Goal: Task Accomplishment & Management: Complete application form

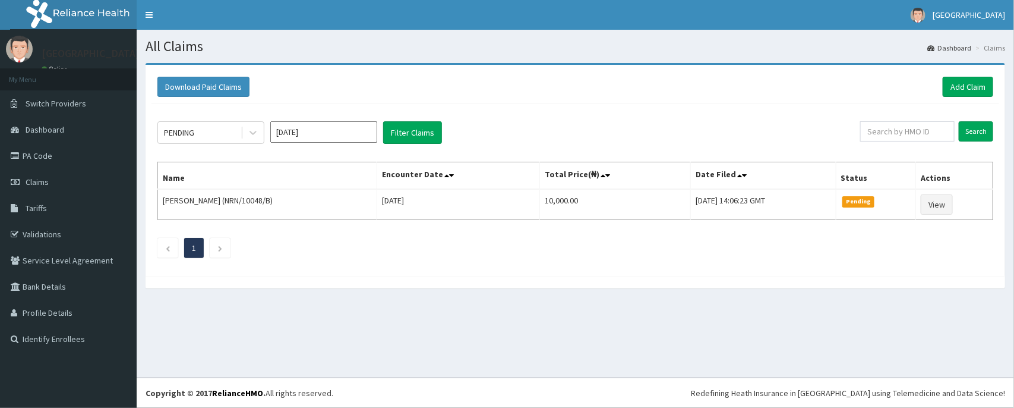
click at [254, 131] on icon at bounding box center [253, 133] width 12 height 12
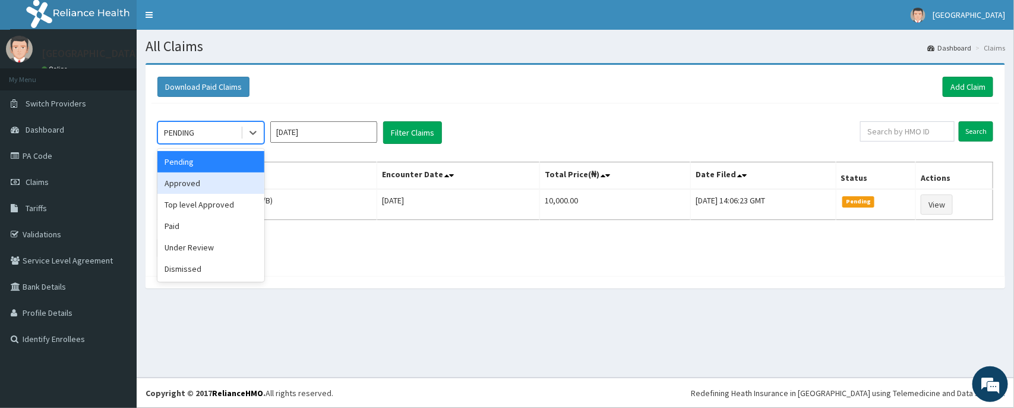
click at [203, 181] on div "Approved" at bounding box center [210, 182] width 107 height 21
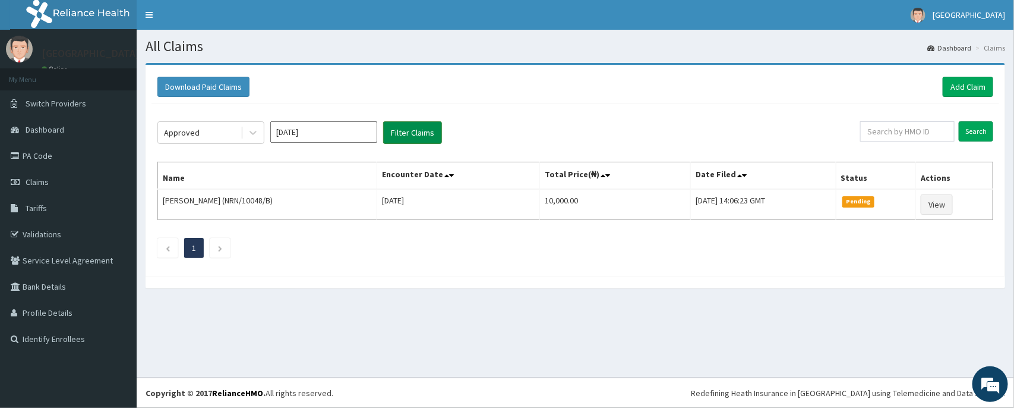
click at [411, 133] on button "Filter Claims" at bounding box center [412, 132] width 59 height 23
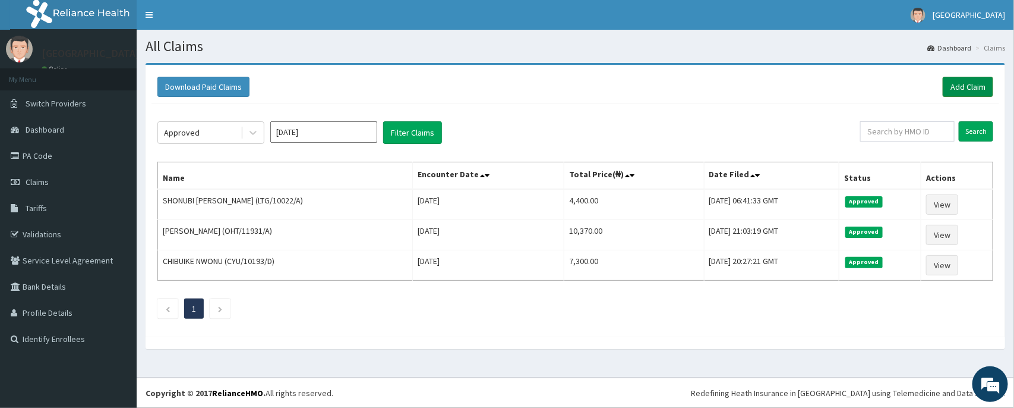
click at [948, 94] on link "Add Claim" at bounding box center [968, 87] width 51 height 20
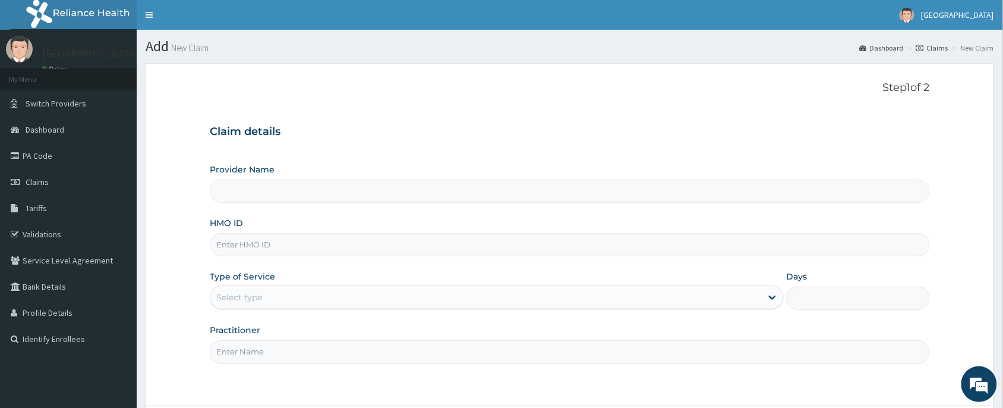
type input "Peter and Grace Medical centre"
click at [266, 244] on input "HMO ID" at bounding box center [570, 244] width 720 height 23
paste input "FMC/11648/D"
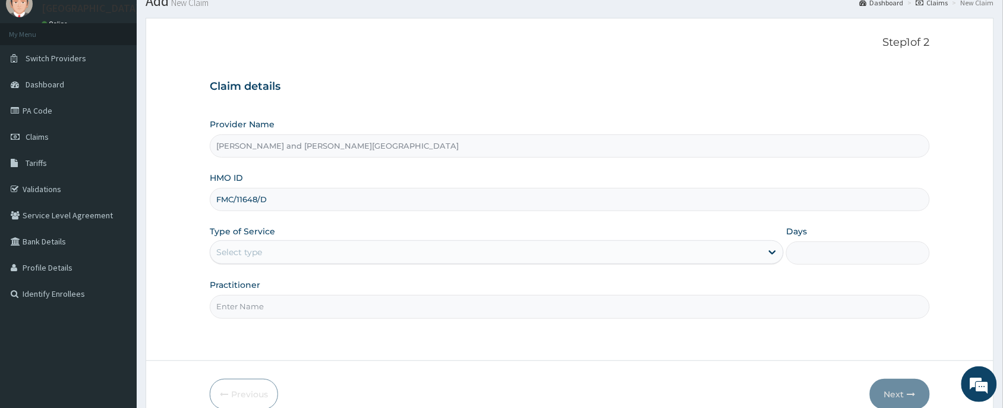
scroll to position [89, 0]
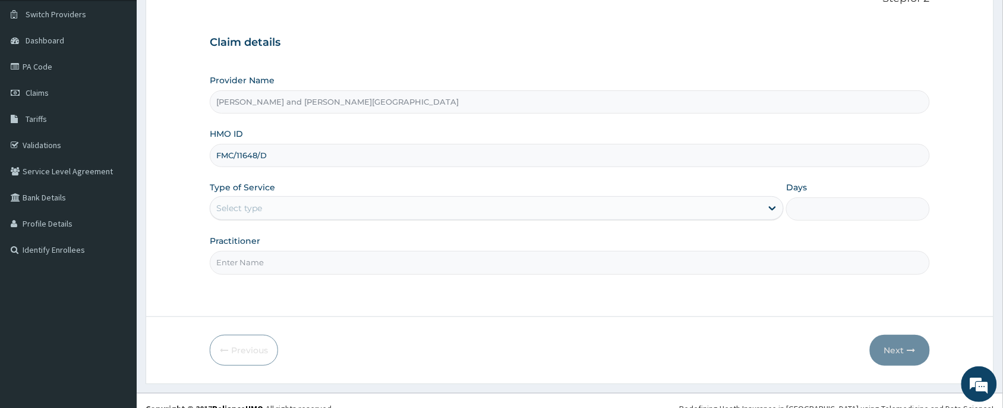
type input "FMC/11648/D"
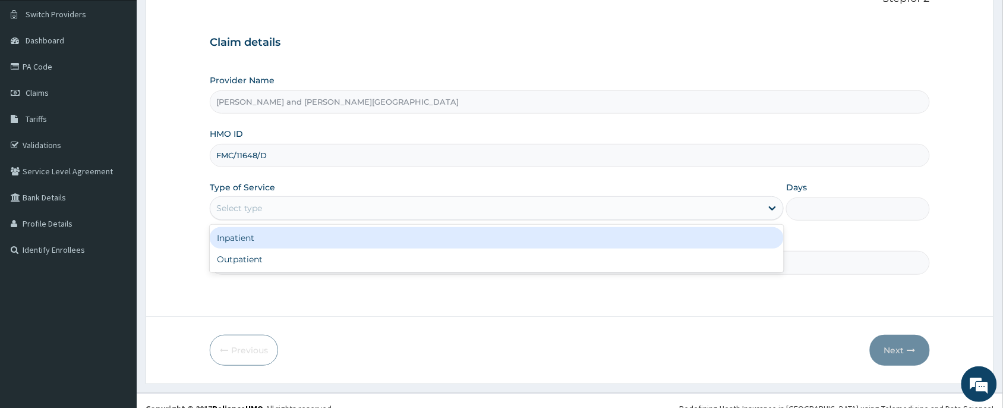
click at [286, 213] on div "Select type" at bounding box center [485, 207] width 551 height 19
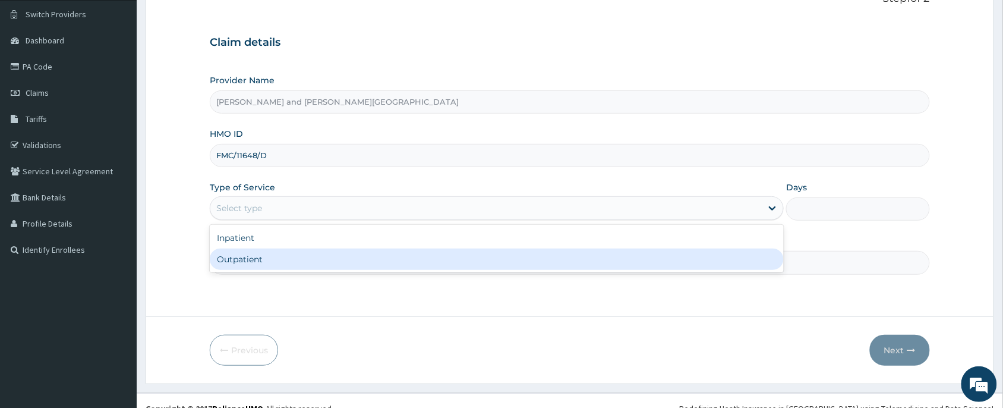
click at [282, 251] on div "Outpatient" at bounding box center [497, 258] width 574 height 21
type input "1"
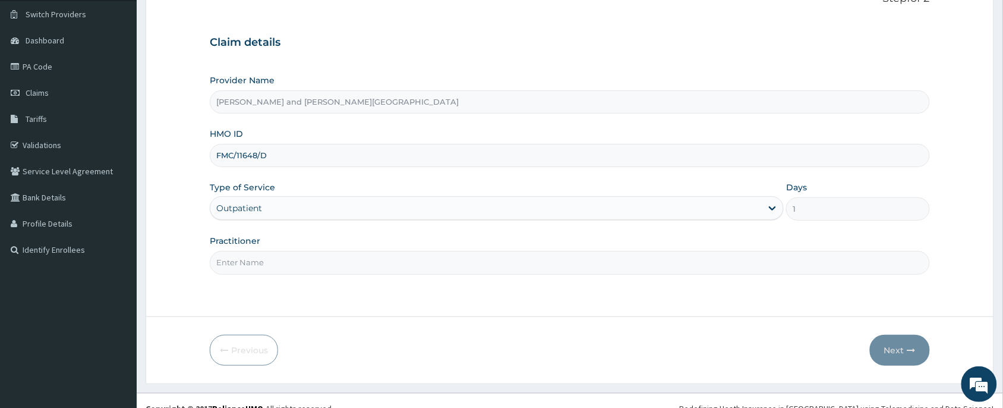
click at [273, 265] on input "Practitioner" at bounding box center [570, 262] width 720 height 23
click at [379, 271] on input "DR AKINOLA BELOVED" at bounding box center [570, 262] width 720 height 23
click at [494, 279] on div "Step 1 of 2 Claim details Provider Name Peter and Grace Medical centre HMO ID F…" at bounding box center [570, 145] width 720 height 306
click at [481, 269] on input "DR AKINOLA BELOVED" at bounding box center [570, 262] width 720 height 23
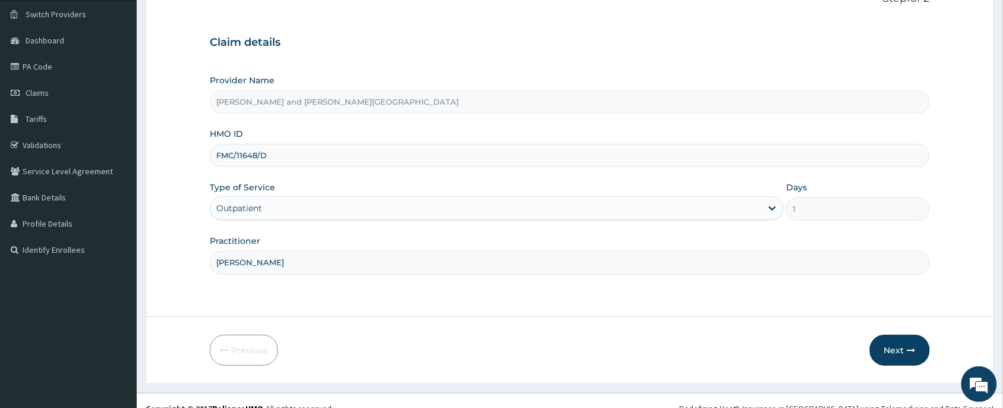
drag, startPoint x: 498, startPoint y: 330, endPoint x: 370, endPoint y: 292, distance: 133.9
click at [497, 330] on form "Step 1 of 2 Claim details Provider Name Peter and Grace Medical centre HMO ID F…" at bounding box center [570, 179] width 849 height 410
click at [354, 270] on input "DR AKINOLA BELOVED" at bounding box center [570, 262] width 720 height 23
click at [351, 264] on input "DR AKINOLA BELOVED" at bounding box center [570, 262] width 720 height 23
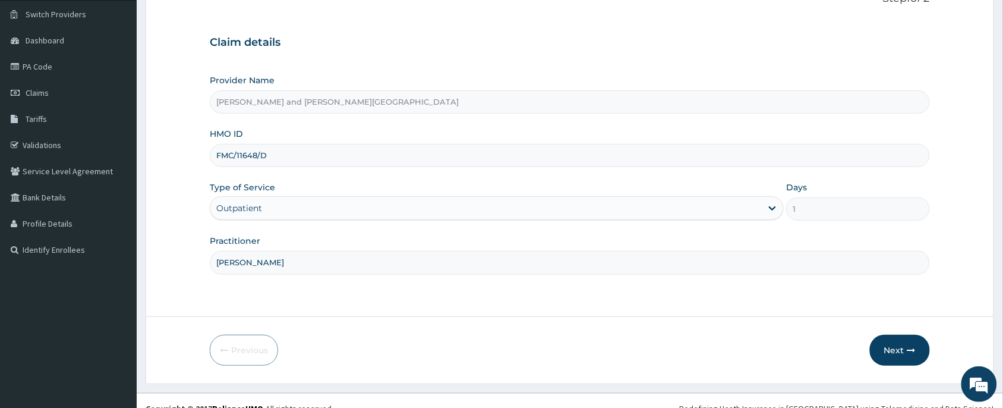
drag, startPoint x: 233, startPoint y: 263, endPoint x: 324, endPoint y: 266, distance: 91.0
click at [324, 266] on input "DR AKINOLA BELOVED" at bounding box center [570, 262] width 720 height 23
type input "DR UKAH"
click at [888, 345] on button "Next" at bounding box center [900, 350] width 60 height 31
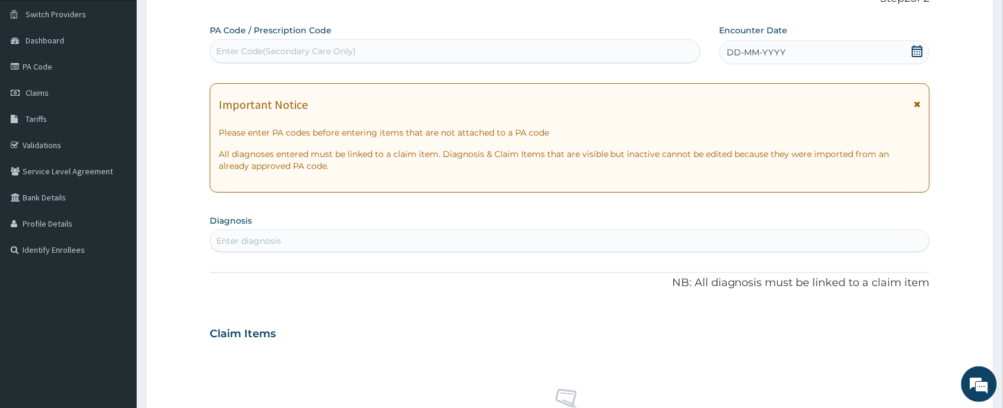
click at [920, 52] on icon at bounding box center [917, 51] width 11 height 12
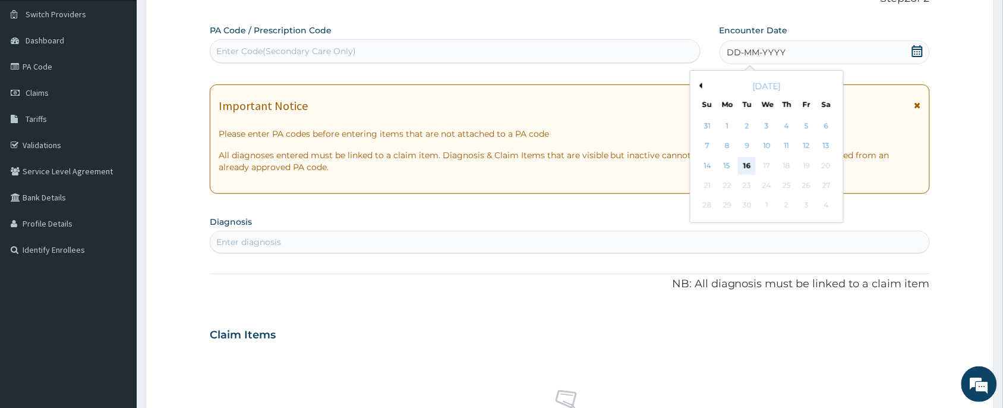
click at [750, 165] on div "16" at bounding box center [747, 166] width 18 height 18
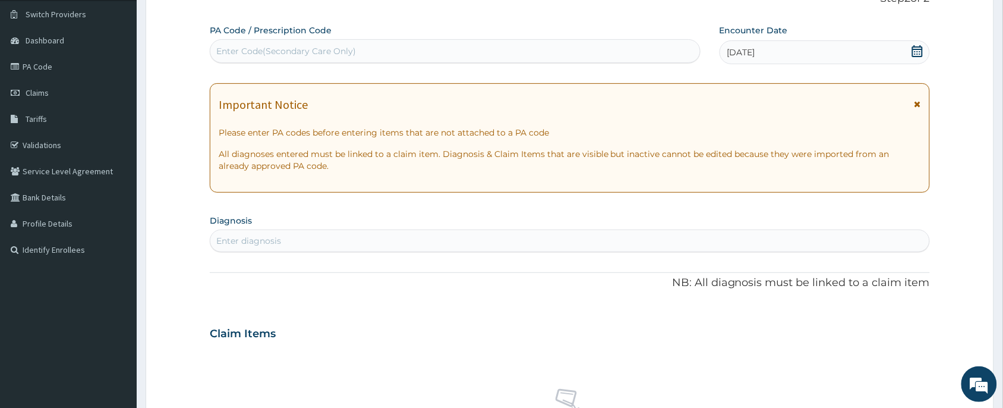
click at [416, 241] on div "Enter diagnosis" at bounding box center [569, 240] width 719 height 19
type input "MALARIA"
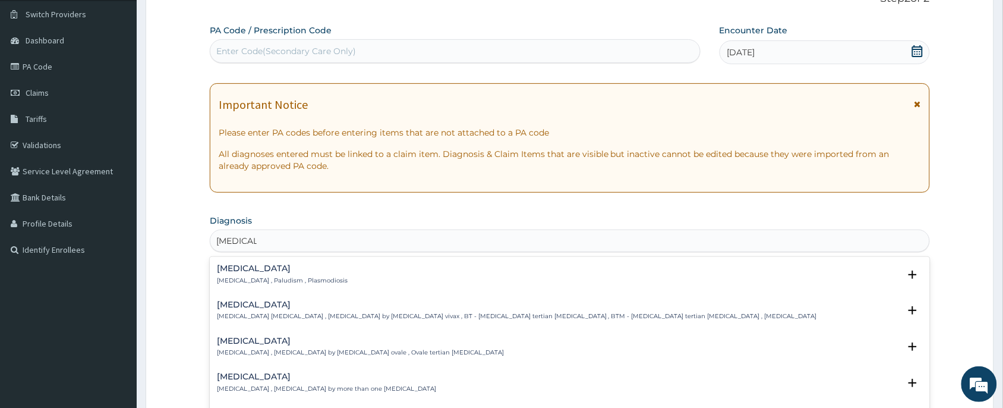
click at [284, 275] on div "Malaria Malaria , Paludism , Plasmodiosis" at bounding box center [282, 274] width 131 height 21
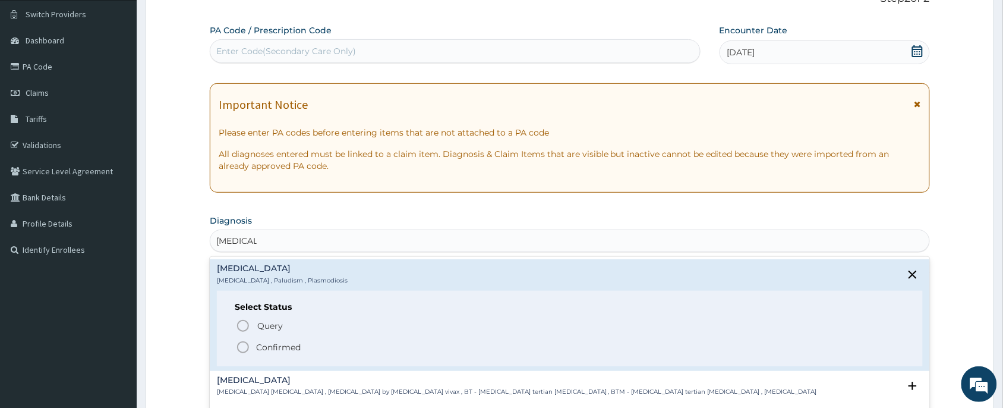
click at [290, 346] on p "Confirmed" at bounding box center [278, 347] width 45 height 12
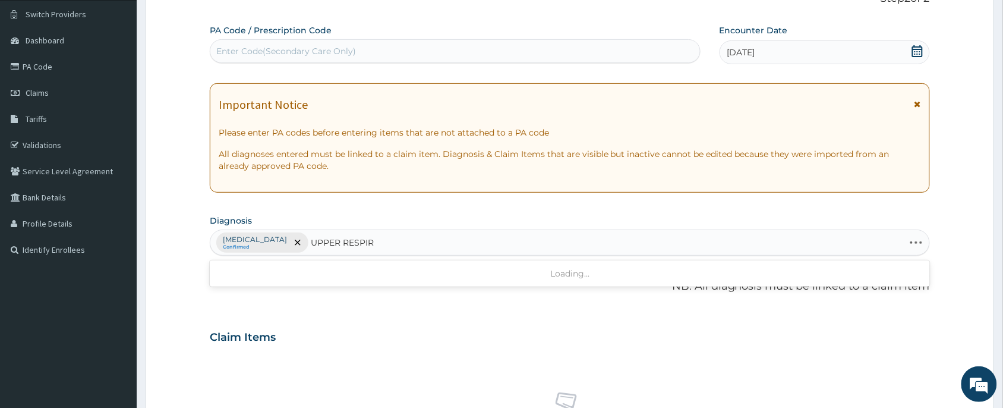
type input "UPPER RESPIRA"
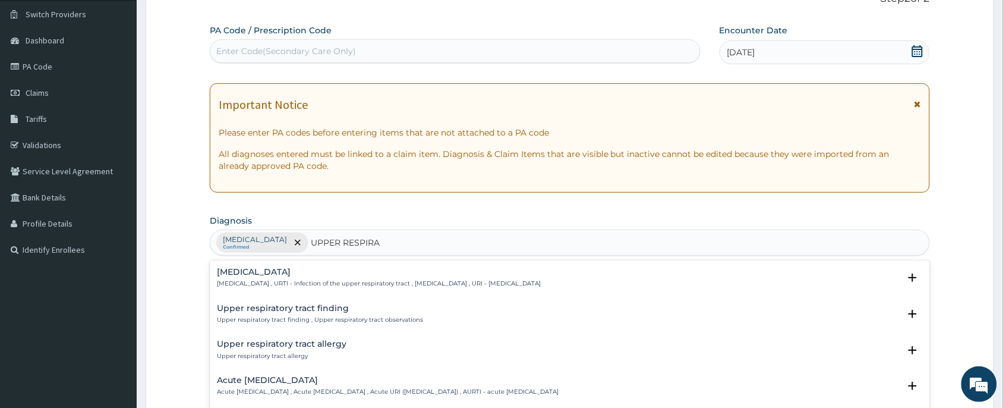
click at [339, 284] on p "Upper respiratory infection , URTI - Infection of the upper respiratory tract ,…" at bounding box center [379, 283] width 324 height 8
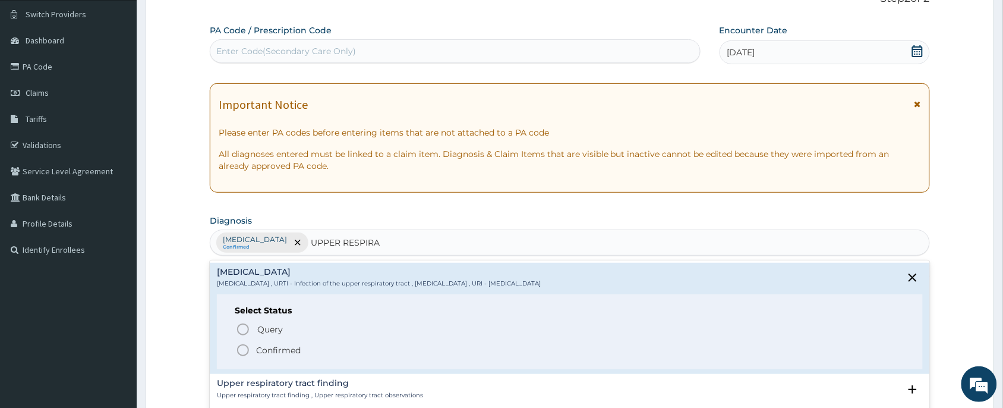
click at [300, 349] on span "Confirmed" at bounding box center [570, 350] width 669 height 14
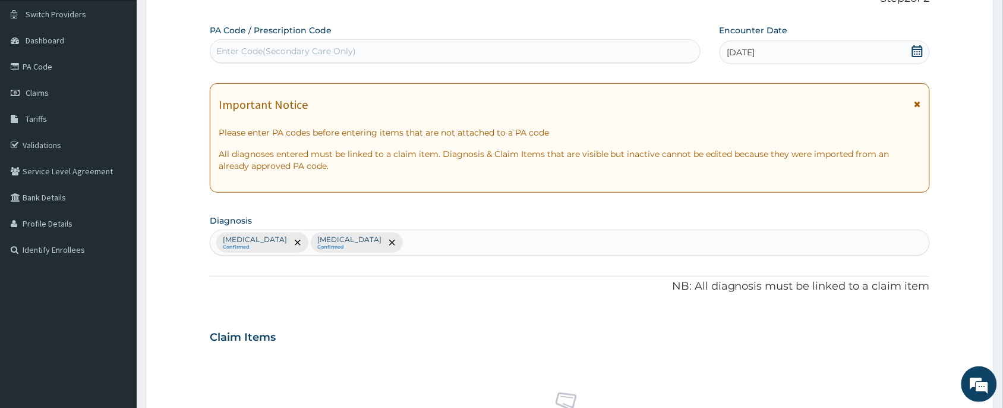
scroll to position [446, 0]
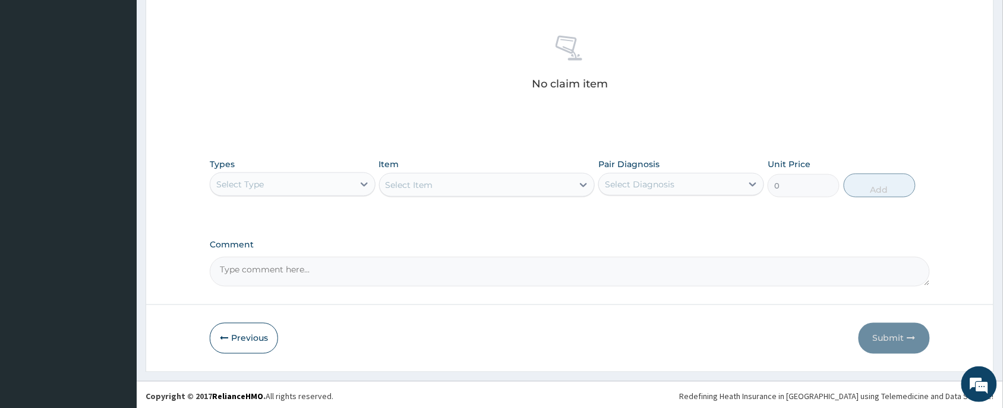
click at [284, 192] on div "Select Type" at bounding box center [281, 184] width 143 height 19
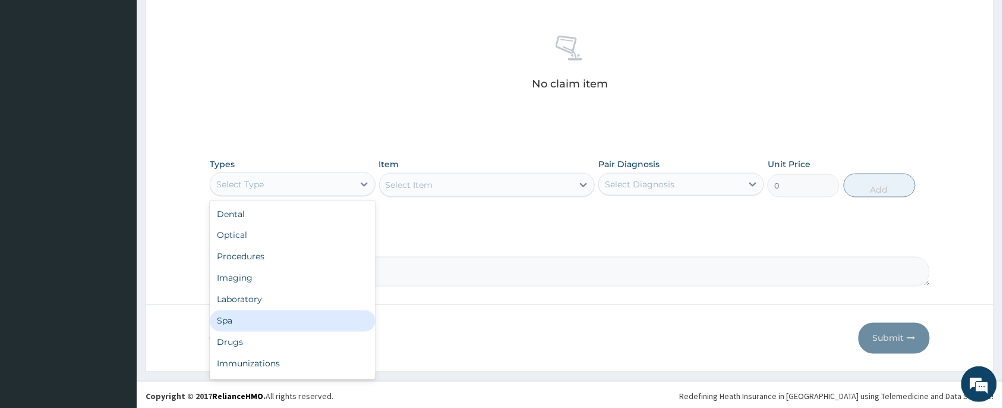
scroll to position [40, 0]
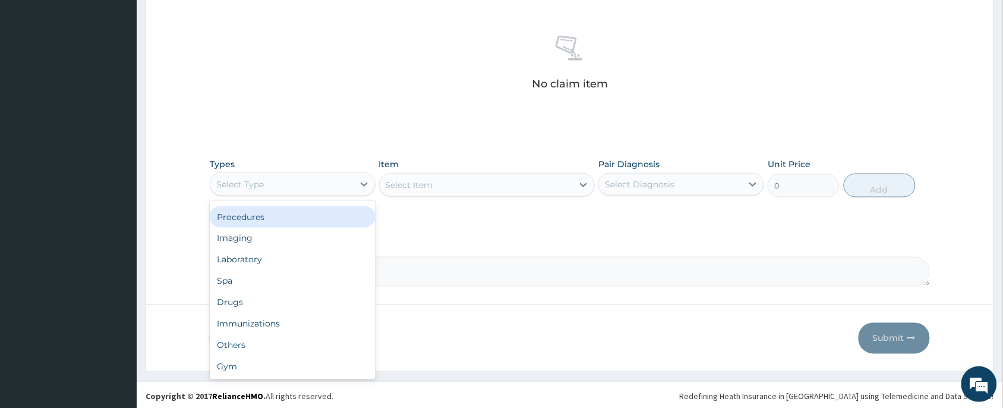
click at [247, 217] on div "Procedures" at bounding box center [293, 216] width 166 height 21
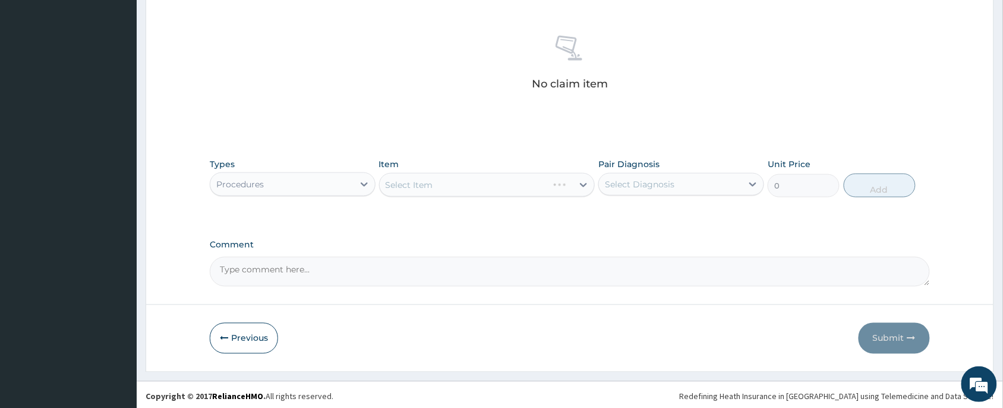
click at [437, 191] on div "Select Item" at bounding box center [487, 185] width 216 height 24
click at [497, 193] on div "Select Item" at bounding box center [487, 185] width 216 height 24
click at [491, 187] on div "Select Item" at bounding box center [487, 185] width 216 height 24
click at [468, 199] on div "Types Procedures Item Select Item Pair Diagnosis Select Diagnosis Unit Price 0 …" at bounding box center [570, 177] width 720 height 51
click at [469, 181] on div "Select Item" at bounding box center [477, 184] width 194 height 19
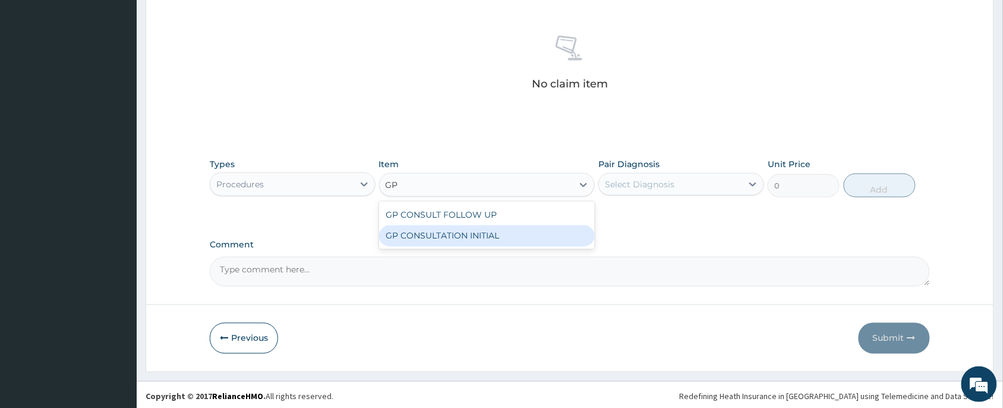
type input "GP"
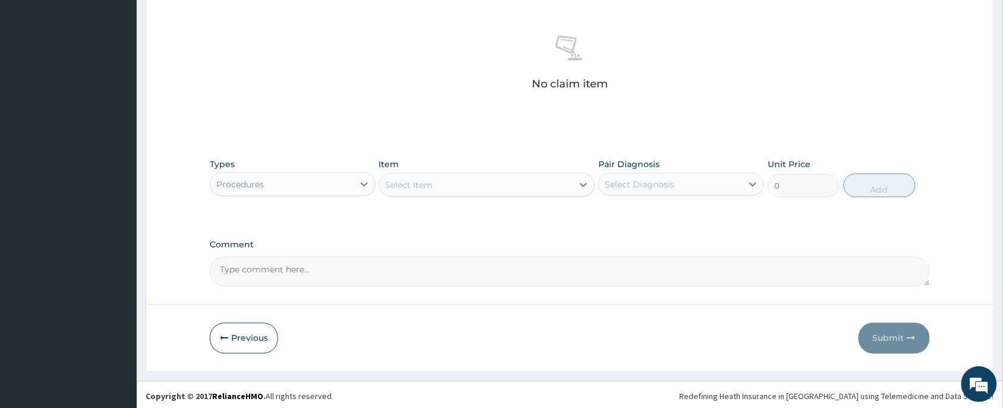
drag, startPoint x: 456, startPoint y: 251, endPoint x: 458, endPoint y: 242, distance: 9.1
click at [456, 251] on div "Comment" at bounding box center [570, 263] width 720 height 46
click at [467, 174] on div "Select Item" at bounding box center [487, 185] width 216 height 24
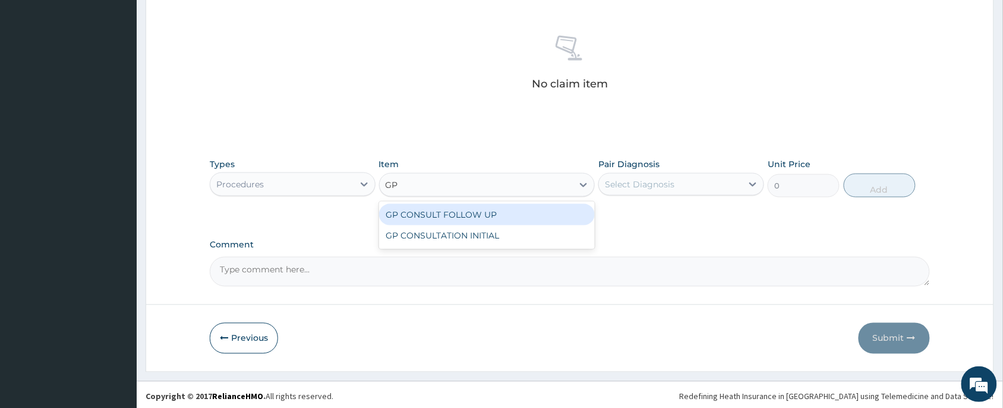
type input "GP"
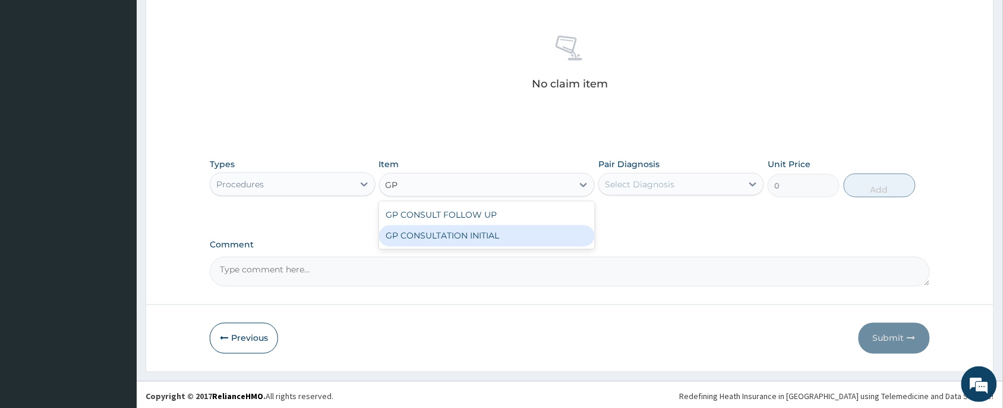
click at [494, 228] on div "GP CONSULTATION INITIAL" at bounding box center [487, 235] width 216 height 21
type input "2000"
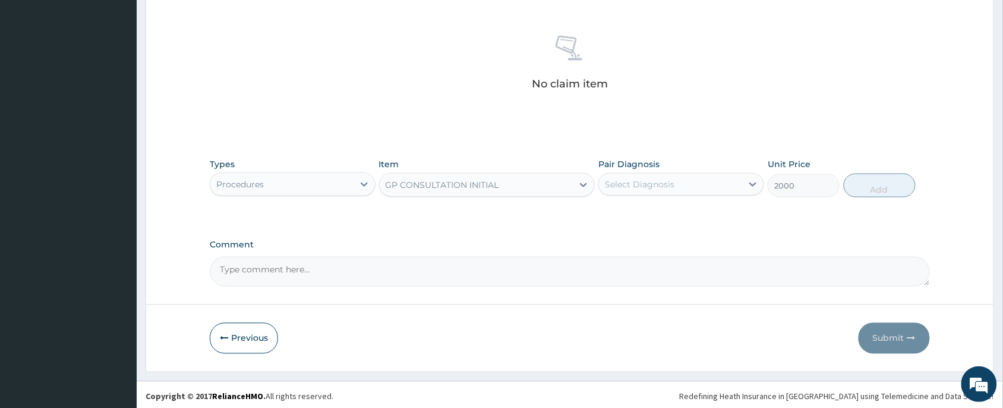
click at [639, 179] on div "Select Diagnosis" at bounding box center [640, 184] width 70 height 12
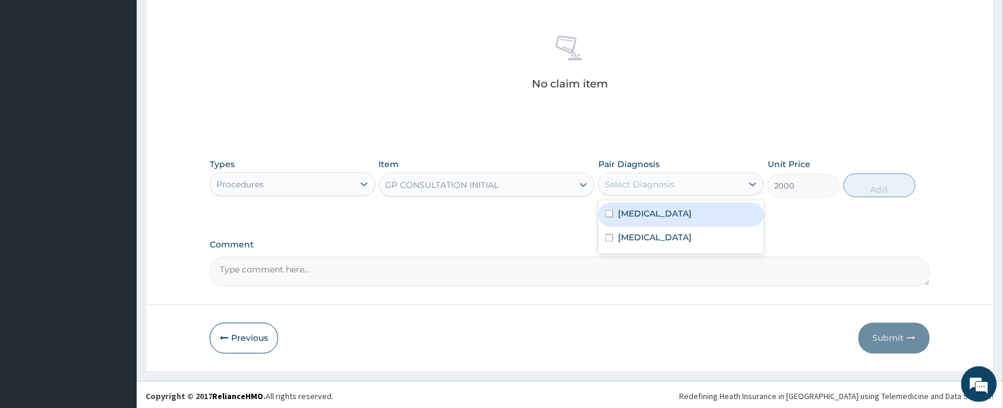
click at [639, 220] on div "Malaria" at bounding box center [681, 215] width 166 height 24
checkbox input "true"
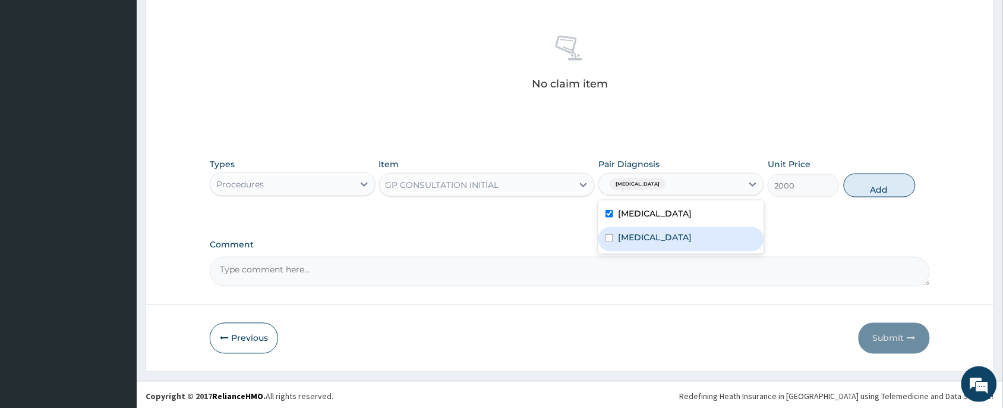
click at [638, 242] on label "Upper respiratory infection" at bounding box center [655, 238] width 74 height 12
checkbox input "true"
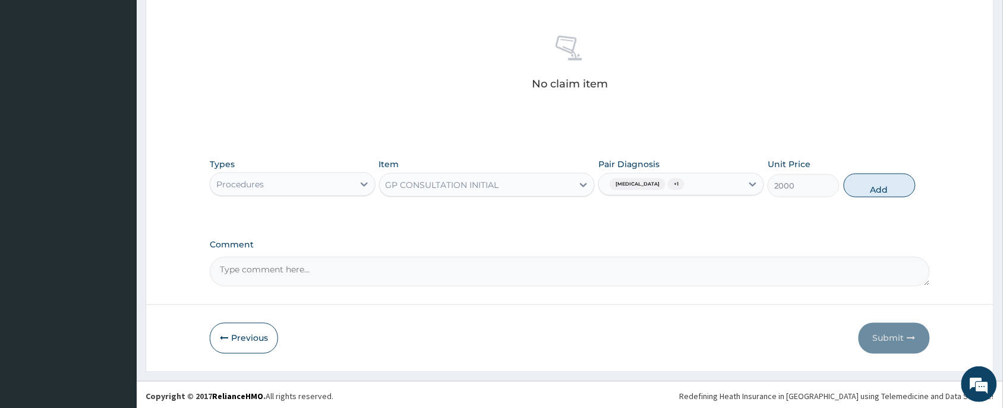
click at [881, 172] on div "Types Procedures Item GP CONSULTATION INITIAL Pair Diagnosis Malaria + 1 Unit P…" at bounding box center [570, 177] width 720 height 51
drag, startPoint x: 869, startPoint y: 190, endPoint x: 547, endPoint y: 200, distance: 321.6
click at [869, 190] on button "Add" at bounding box center [880, 186] width 72 height 24
type input "0"
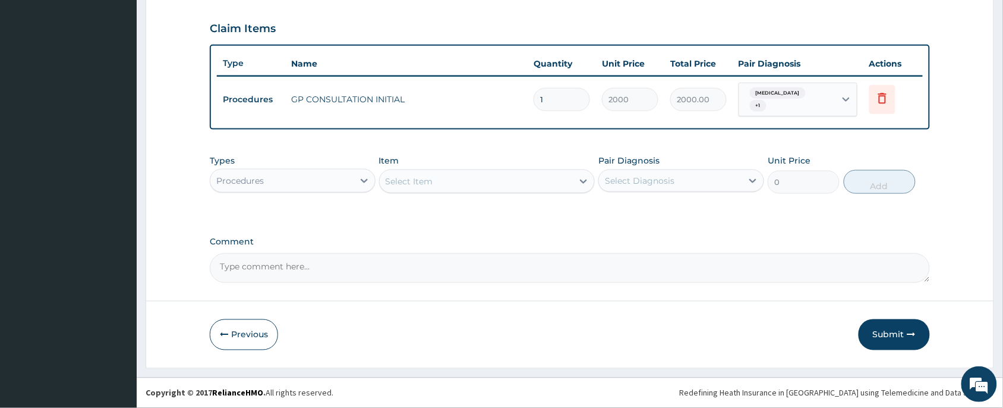
scroll to position [392, 0]
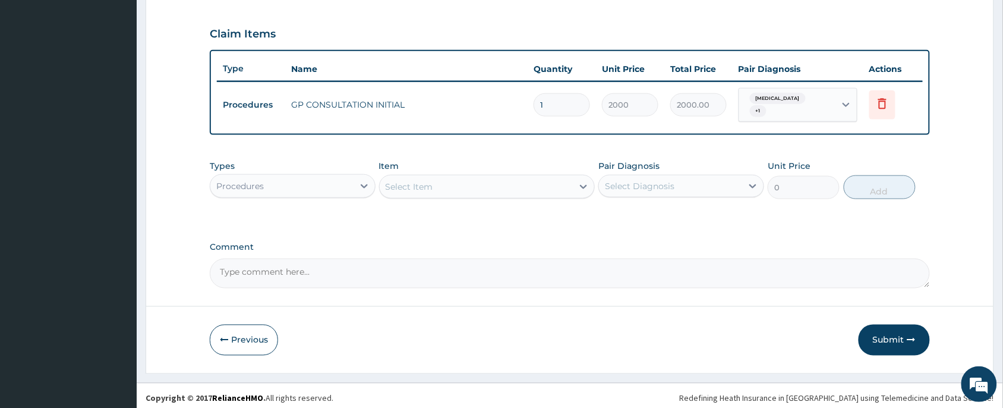
click at [438, 191] on div "Select Item" at bounding box center [487, 187] width 216 height 24
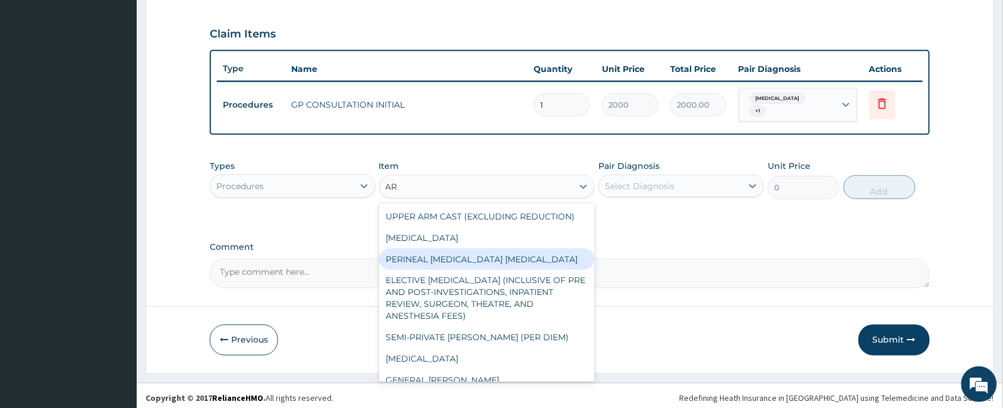
type input "A"
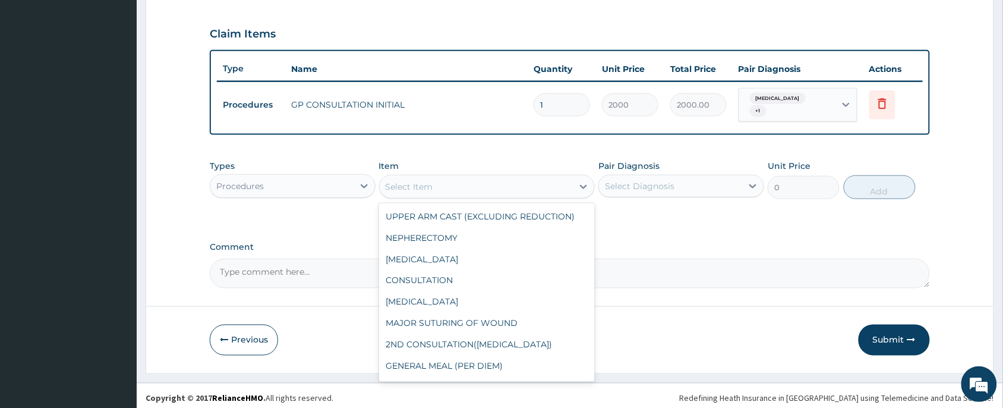
click at [248, 176] on div "Procedures" at bounding box center [281, 185] width 143 height 19
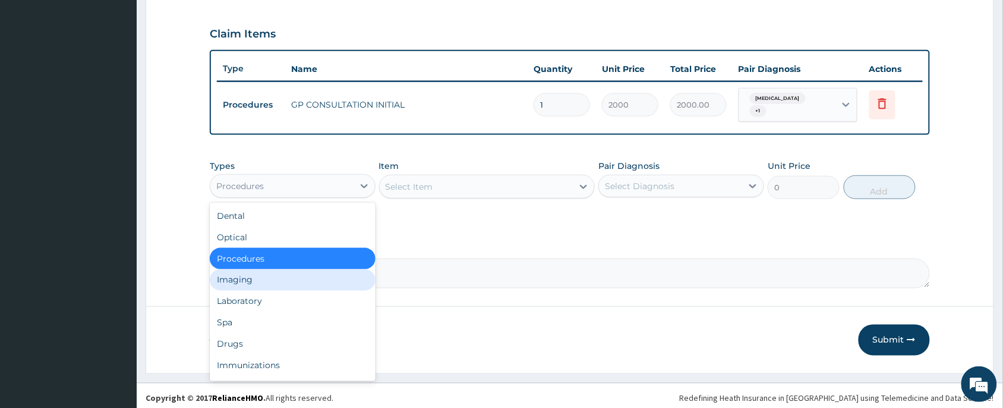
scroll to position [40, 0]
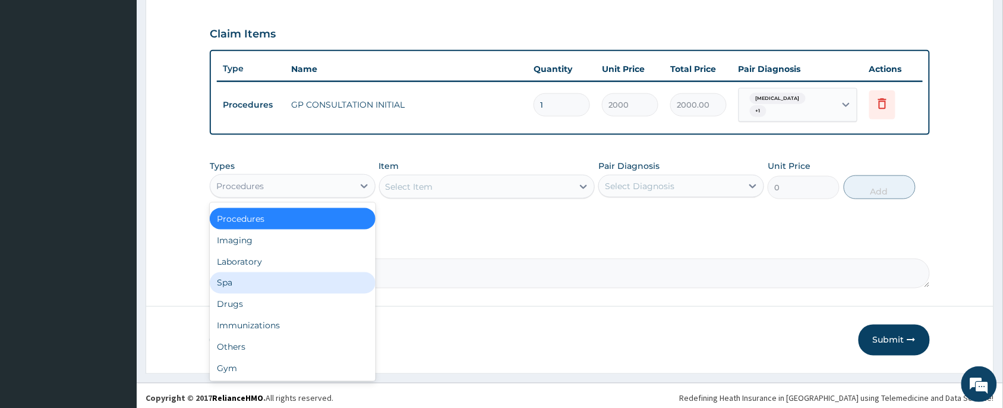
click at [244, 295] on div "Drugs" at bounding box center [293, 304] width 166 height 21
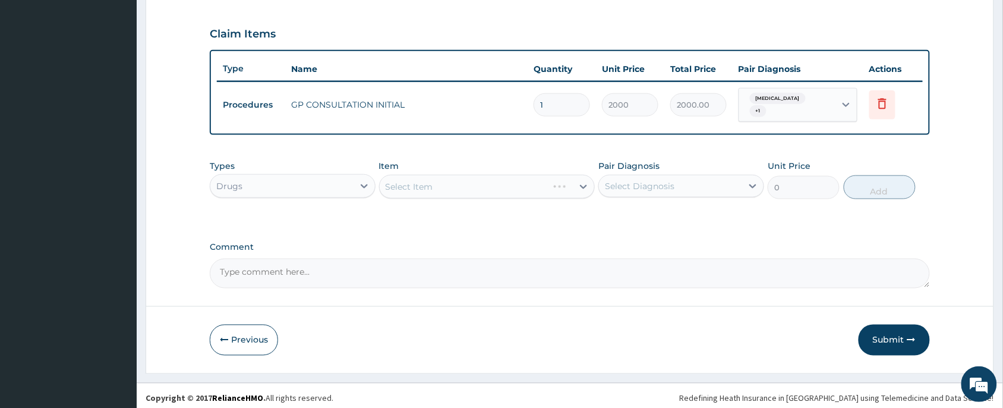
click at [421, 179] on div "Select Item" at bounding box center [487, 187] width 216 height 24
click at [422, 179] on div "Select Item" at bounding box center [487, 187] width 216 height 24
click at [471, 187] on div "Select Item" at bounding box center [487, 187] width 216 height 24
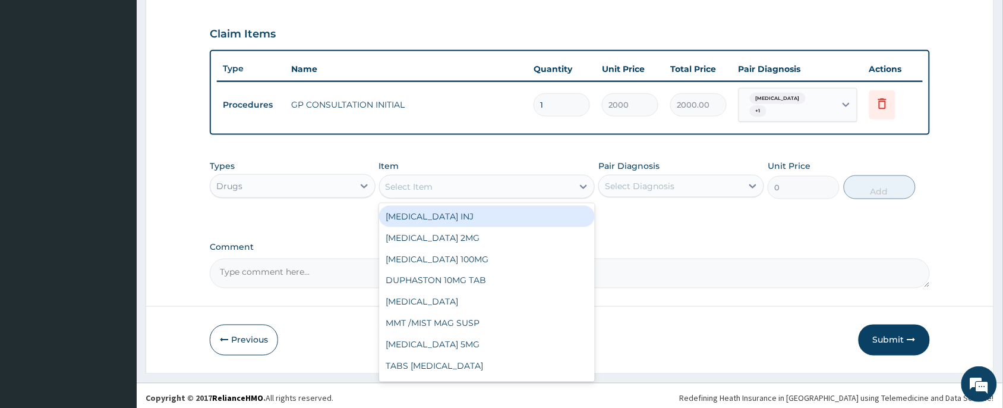
click at [471, 187] on div "Select Item" at bounding box center [477, 186] width 194 height 19
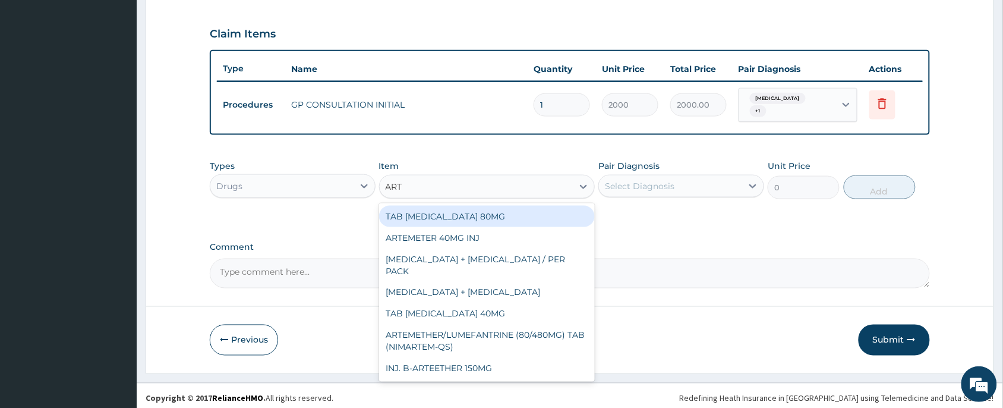
type input "ARTE"
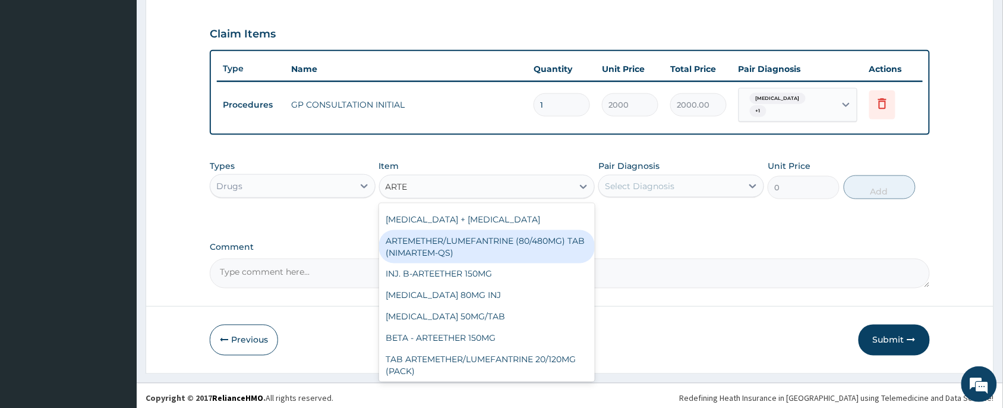
scroll to position [182, 0]
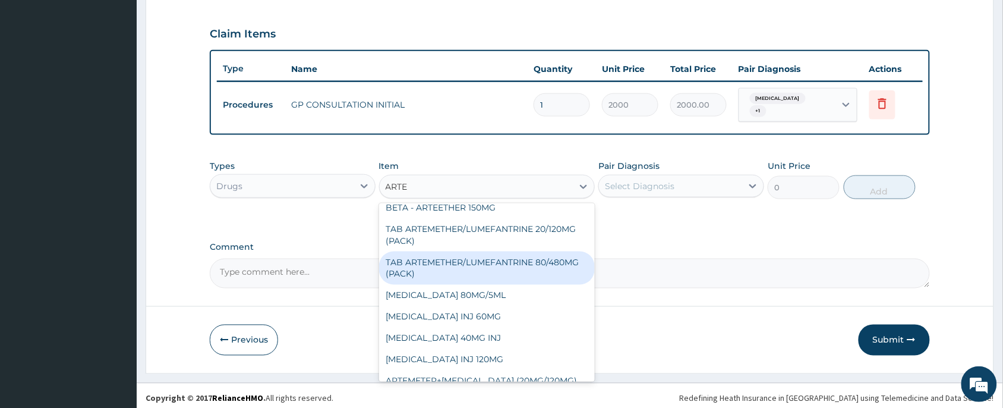
click at [452, 251] on div "TAB ARTEMETHER/LUMEFANTRINE 80/480MG (PACK)" at bounding box center [487, 267] width 216 height 33
type input "1600"
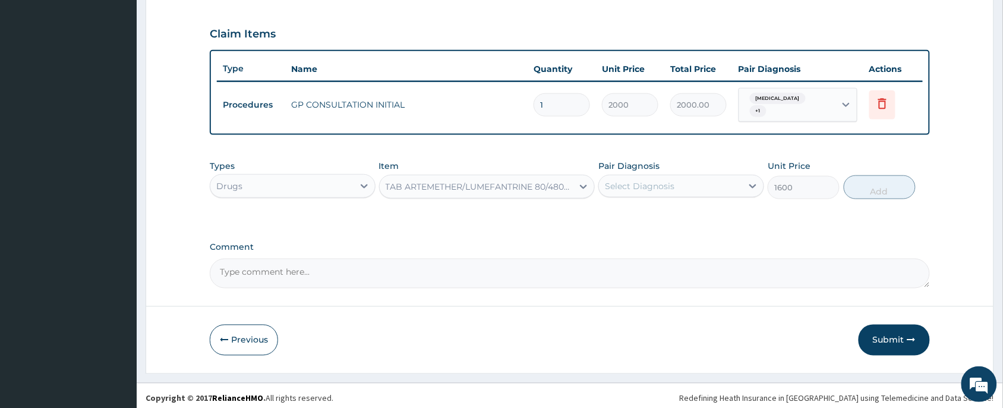
click at [640, 180] on div "Select Diagnosis" at bounding box center [640, 186] width 70 height 12
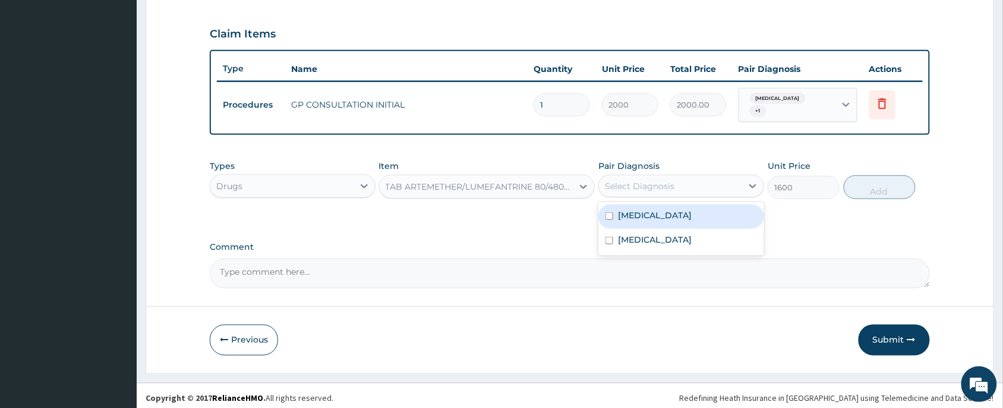
click at [645, 212] on label "Malaria" at bounding box center [655, 215] width 74 height 12
checkbox input "true"
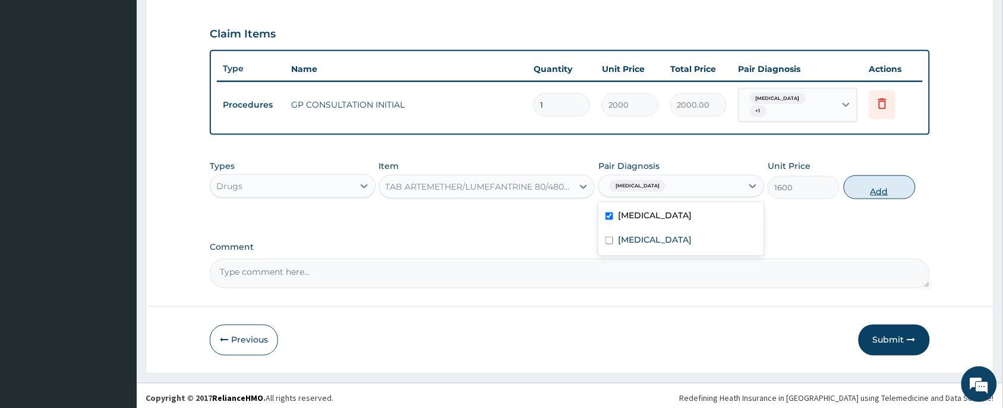
click at [882, 186] on button "Add" at bounding box center [880, 187] width 72 height 24
type input "0"
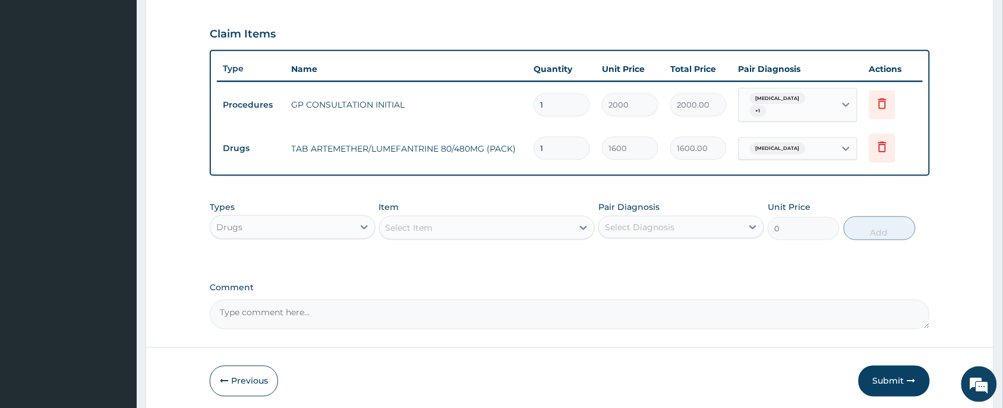
click at [487, 218] on div "Select Item" at bounding box center [477, 227] width 194 height 19
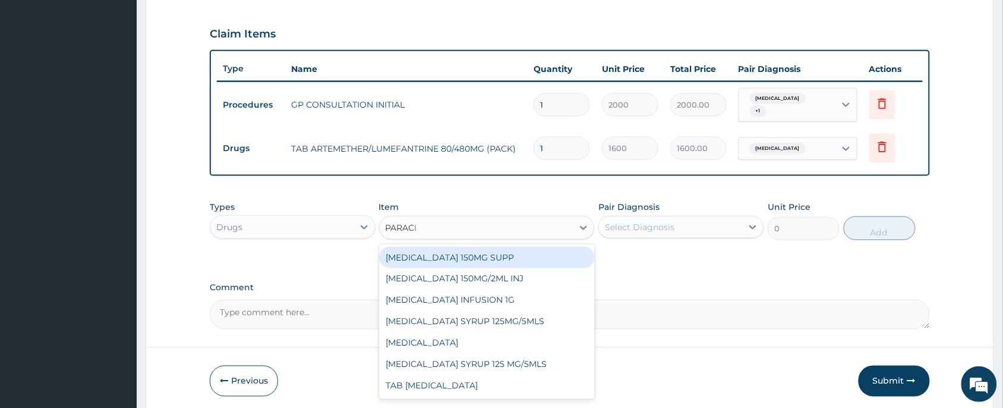
type input "PARACET"
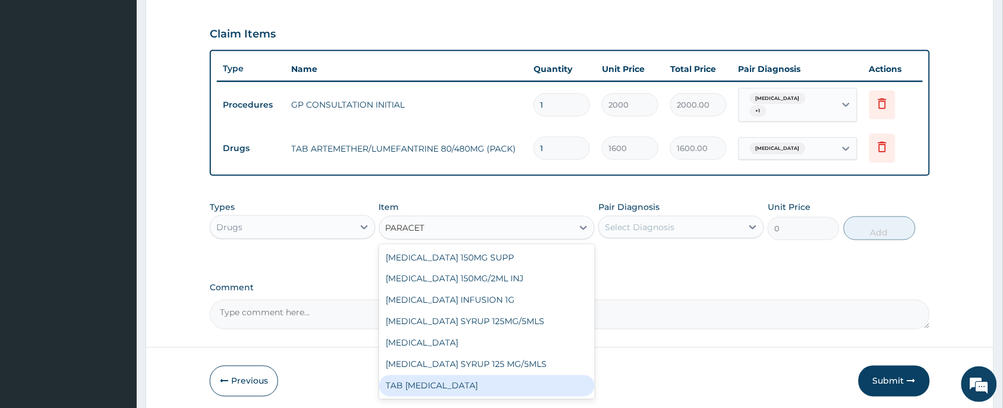
click at [474, 376] on div "TAB PARACETAMOL" at bounding box center [487, 385] width 216 height 21
type input "15"
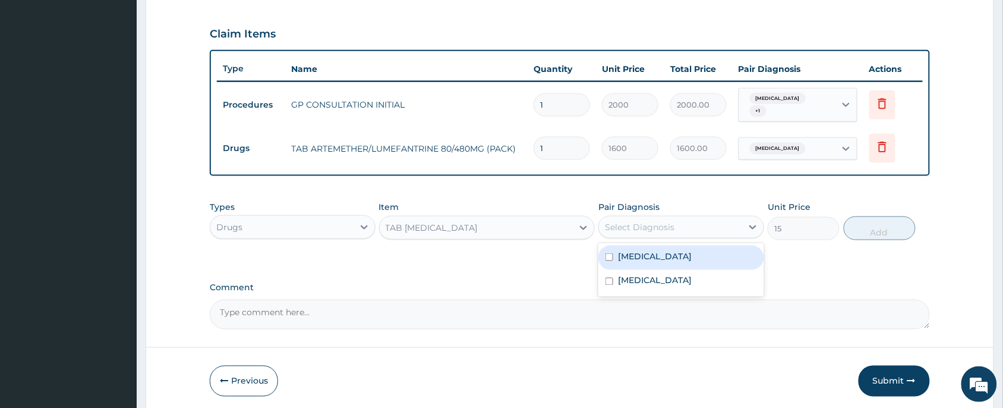
click at [648, 221] on div "Select Diagnosis" at bounding box center [640, 227] width 70 height 12
click at [649, 250] on div "Malaria" at bounding box center [681, 257] width 166 height 24
checkbox input "true"
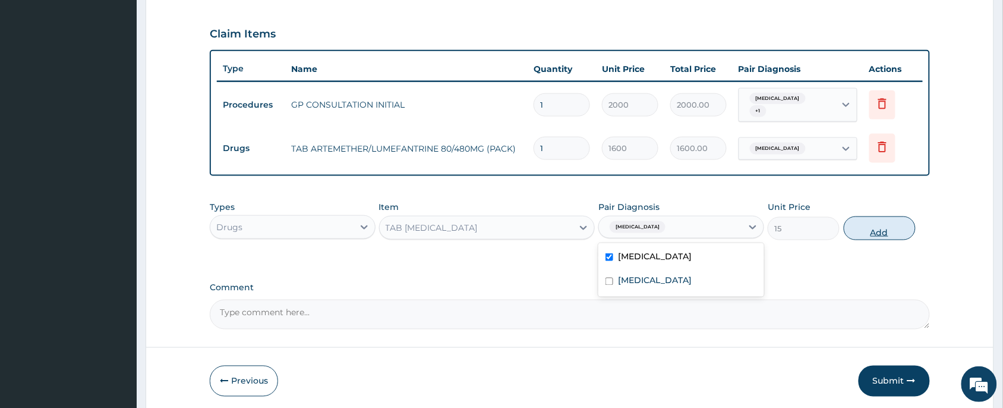
click at [857, 229] on button "Add" at bounding box center [880, 228] width 72 height 24
type input "0"
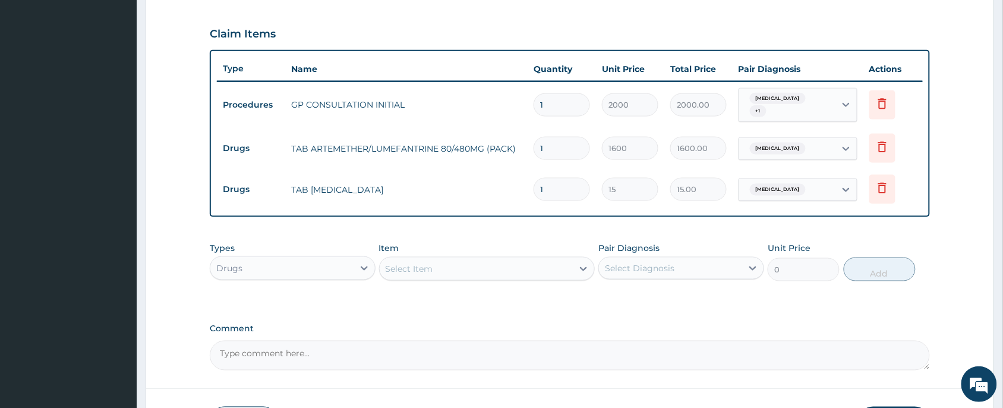
type input "18"
type input "270.00"
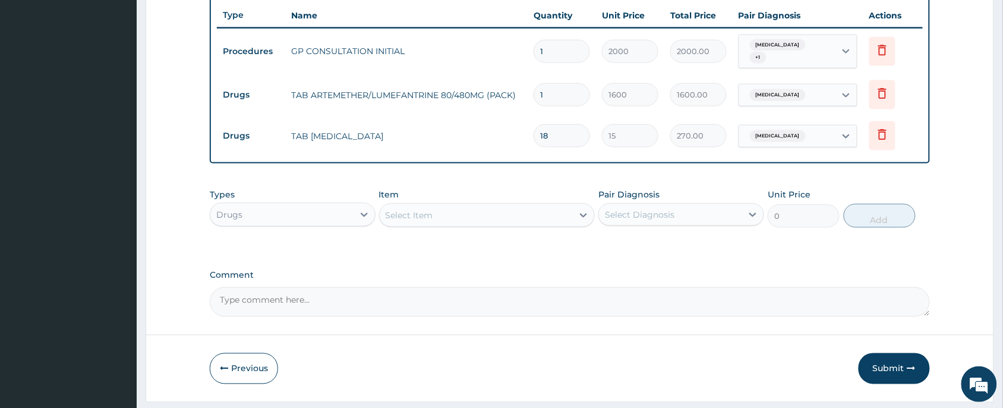
scroll to position [474, 0]
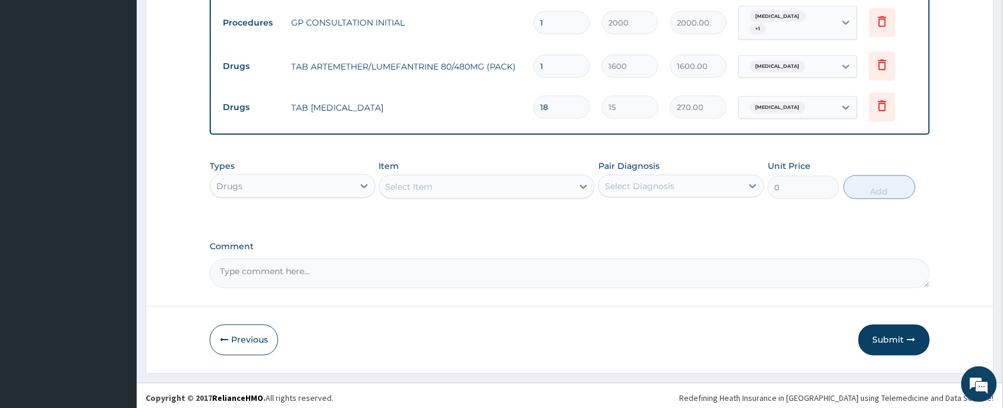
type input "18"
click at [420, 181] on div "Select Item" at bounding box center [410, 187] width 48 height 12
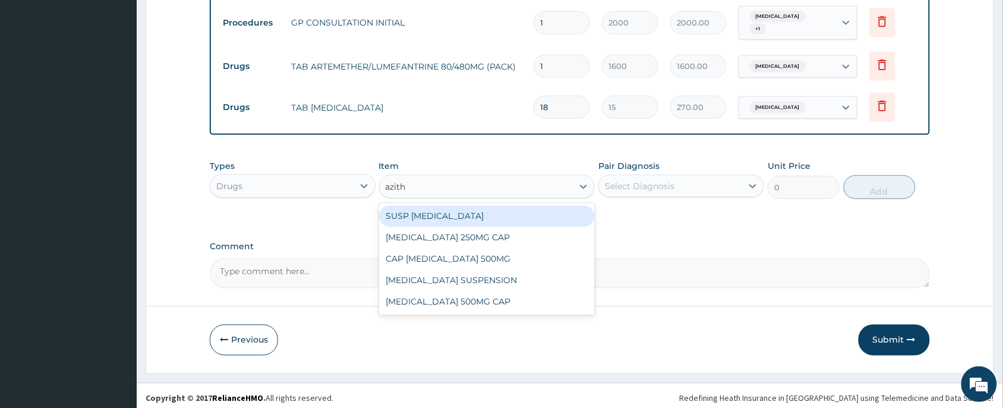
type input "azithr"
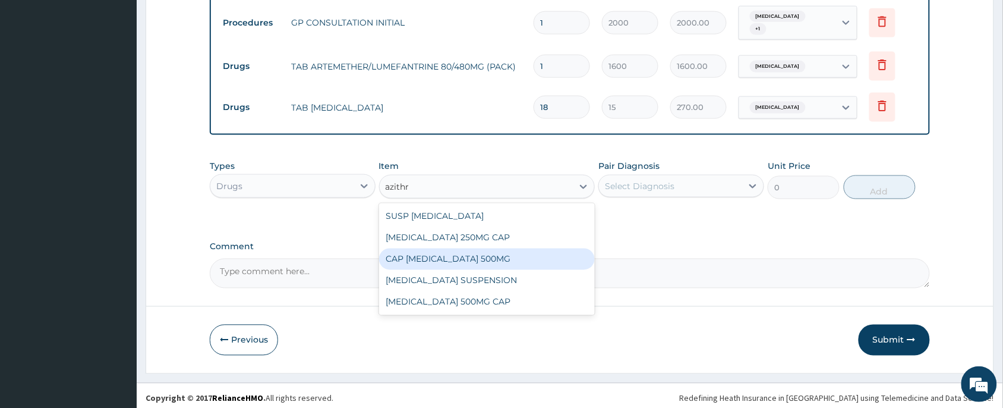
drag, startPoint x: 458, startPoint y: 259, endPoint x: 498, endPoint y: 253, distance: 40.9
click at [458, 260] on div "CAP AZITHROMYCIN 500MG" at bounding box center [487, 258] width 216 height 21
type input "250"
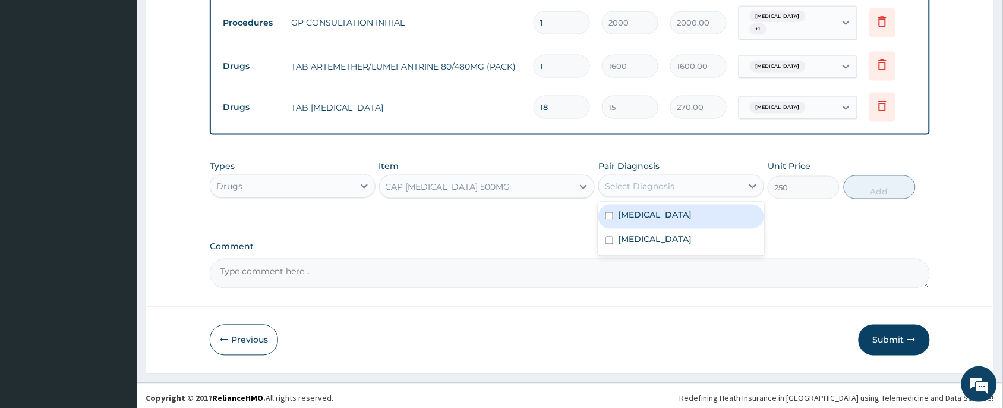
click at [630, 176] on div "Select Diagnosis" at bounding box center [670, 185] width 143 height 19
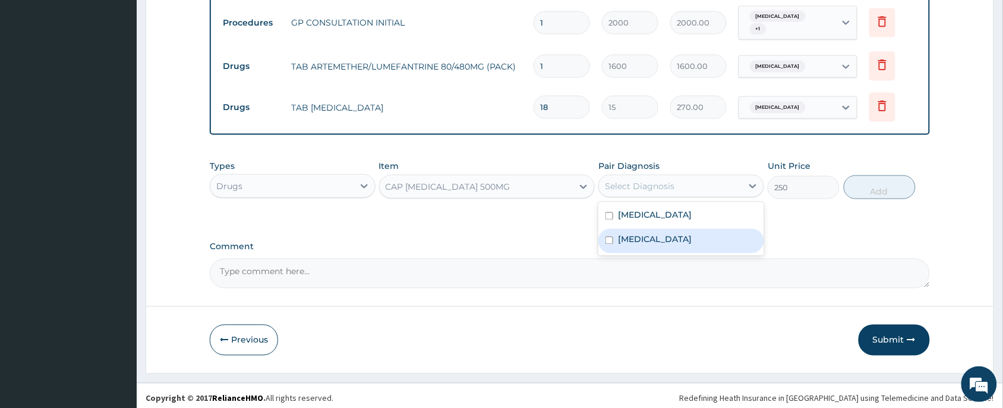
click at [645, 234] on label "Upper respiratory infection" at bounding box center [655, 240] width 74 height 12
checkbox input "true"
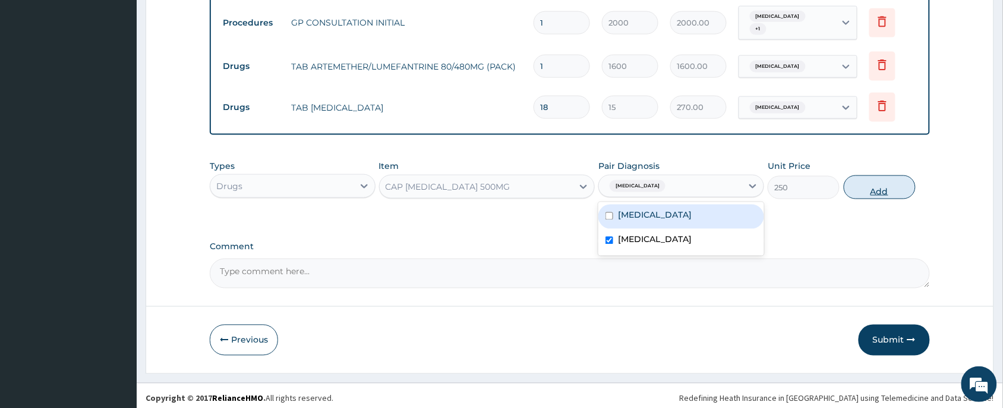
click at [859, 183] on button "Add" at bounding box center [880, 187] width 72 height 24
type input "0"
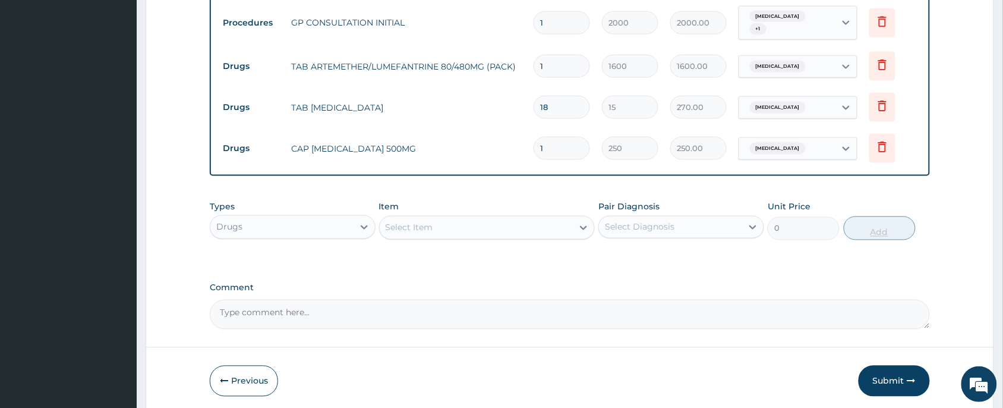
type input "0.00"
type input "5"
type input "1250.00"
type input "5"
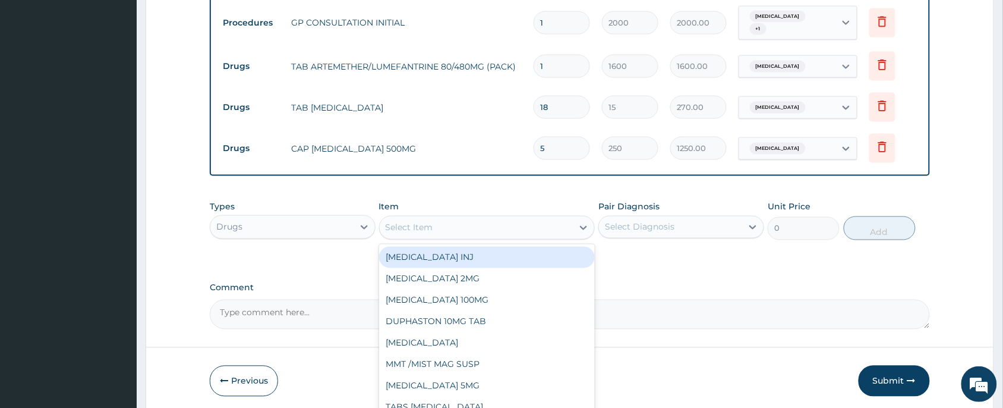
click at [458, 225] on div "Select Item" at bounding box center [477, 227] width 194 height 19
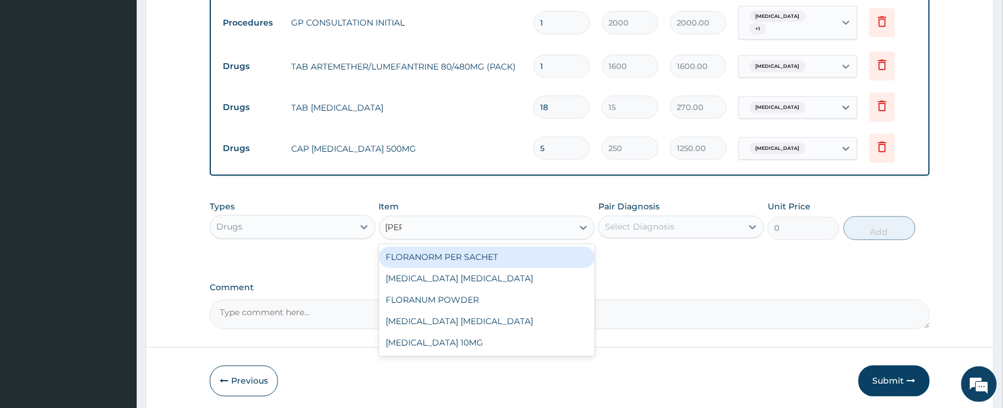
type input "lorat"
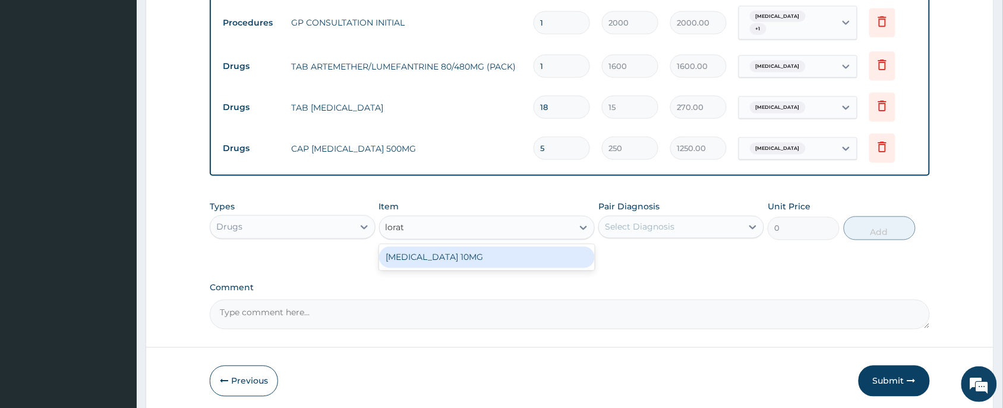
click at [469, 248] on div "LORATADINE 10MG" at bounding box center [487, 257] width 216 height 21
type input "30"
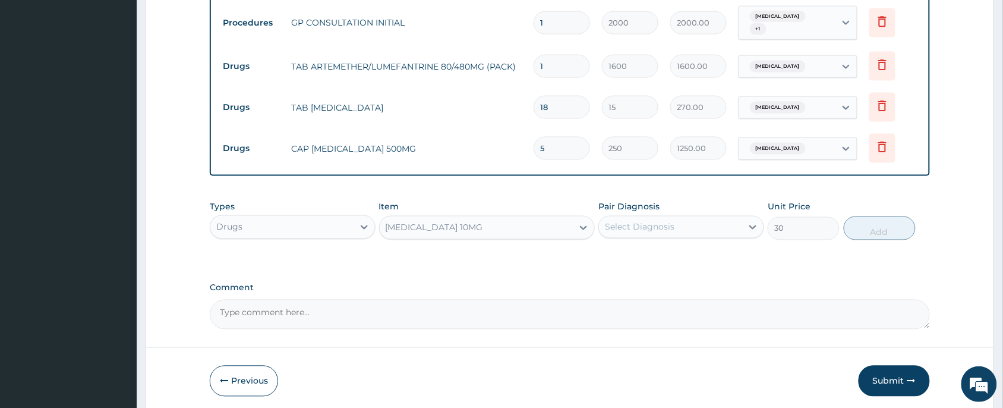
drag, startPoint x: 651, startPoint y: 215, endPoint x: 655, endPoint y: 225, distance: 10.7
click at [651, 221] on div "Select Diagnosis" at bounding box center [640, 227] width 70 height 12
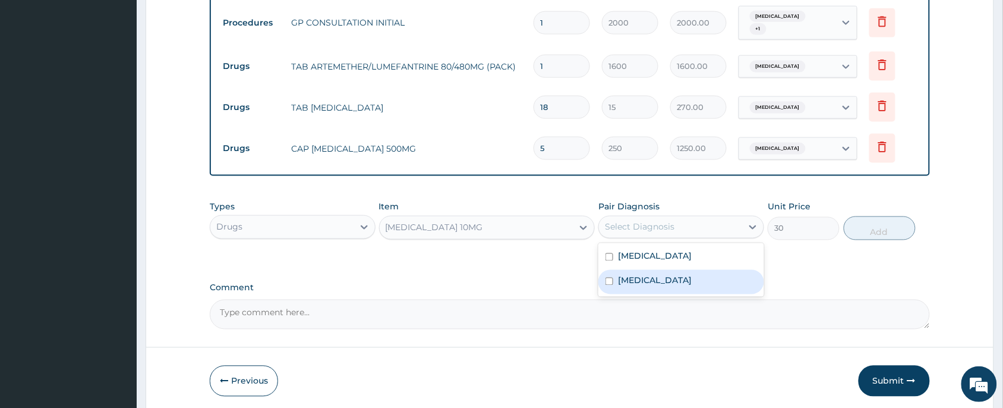
click at [660, 275] on label "Upper respiratory infection" at bounding box center [655, 281] width 74 height 12
checkbox input "true"
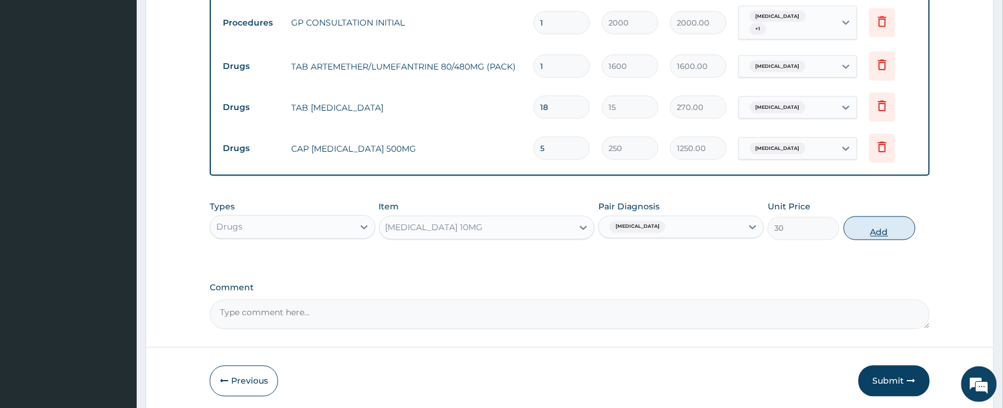
click at [869, 225] on button "Add" at bounding box center [880, 228] width 72 height 24
type input "0"
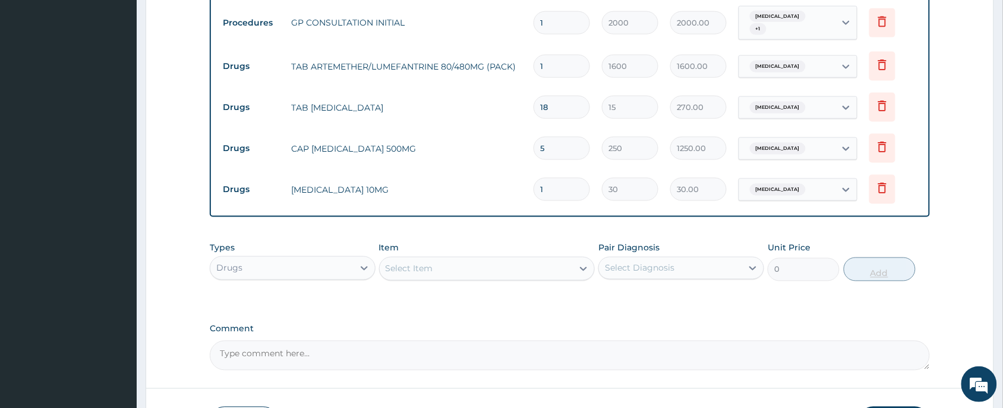
type input "0.00"
type input "5"
type input "150.00"
type input "5"
click at [581, 290] on div "Types Drugs Item Select Item Pair Diagnosis Select Diagnosis Unit Price 0 Add" at bounding box center [570, 270] width 720 height 69
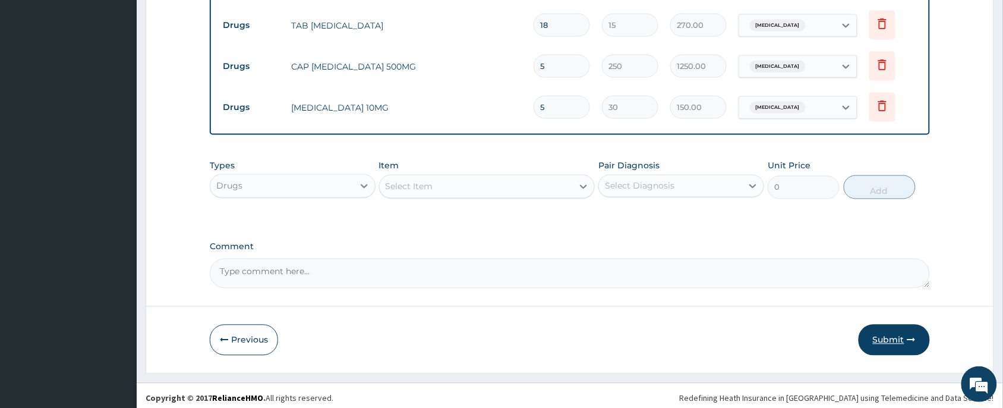
click at [895, 339] on button "Submit" at bounding box center [894, 339] width 71 height 31
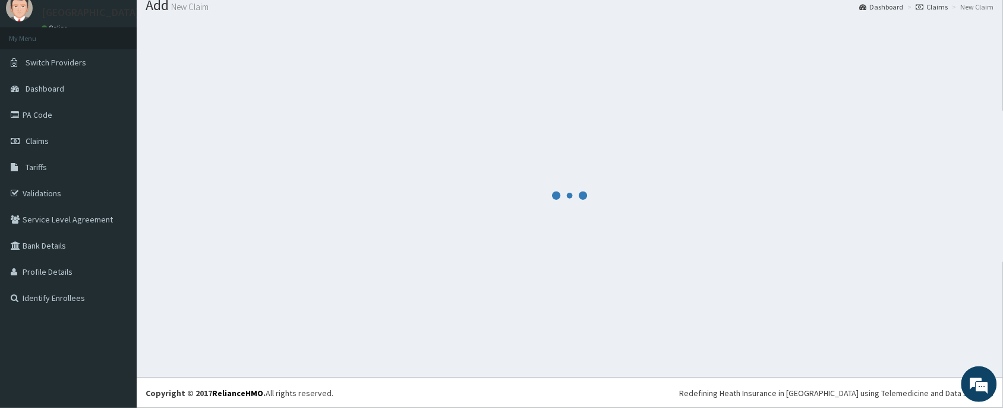
scroll to position [556, 0]
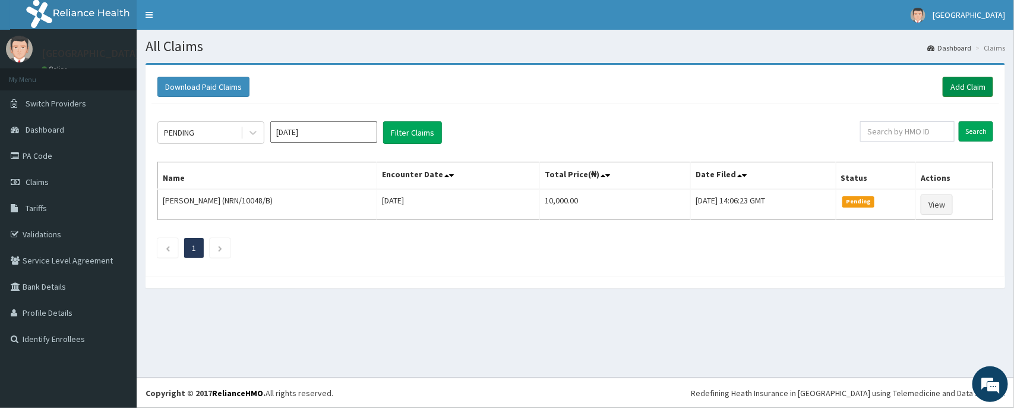
click at [957, 93] on link "Add Claim" at bounding box center [968, 87] width 51 height 20
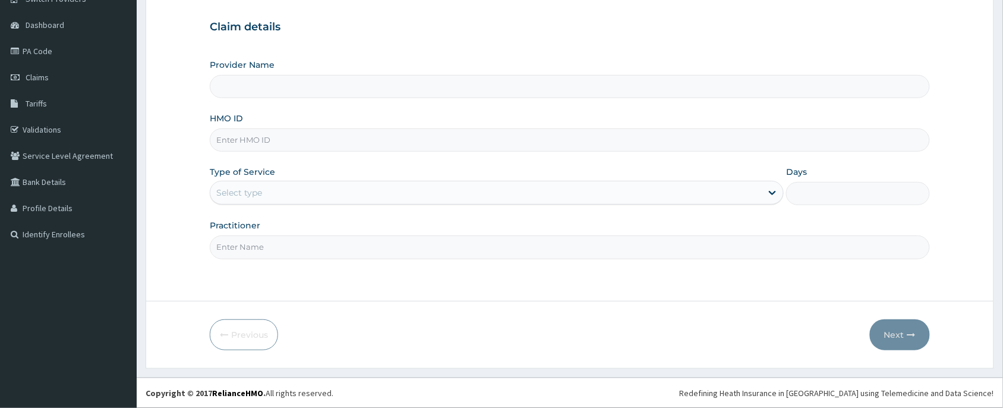
type input "Peter and Grace Medical centre"
click at [305, 141] on input "HMO ID" at bounding box center [570, 139] width 720 height 23
paste input "AVL/10365/A"
type input "AVL/10365/A"
click at [303, 188] on div "Select type" at bounding box center [485, 192] width 551 height 19
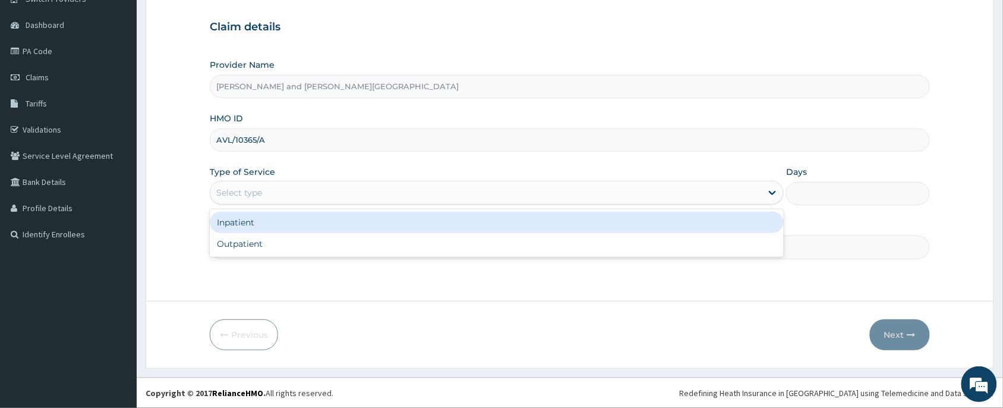
click at [303, 236] on div "Outpatient" at bounding box center [497, 243] width 574 height 21
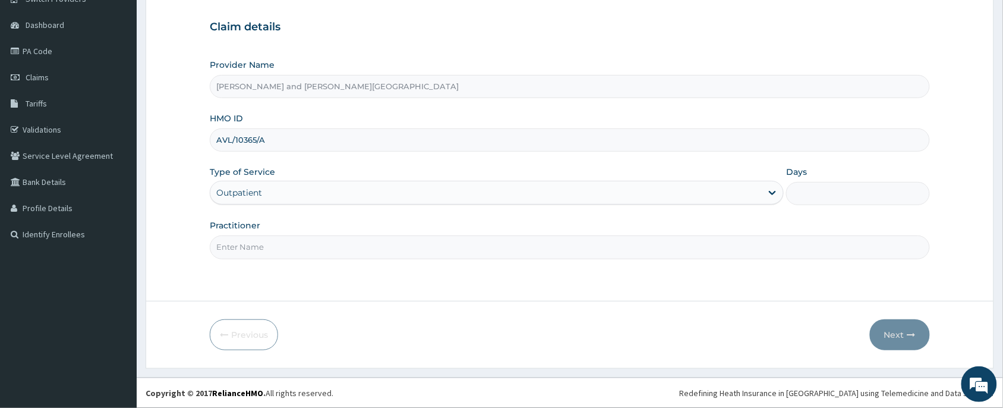
type input "1"
click at [295, 260] on div "Step 1 of 2 Claim details Provider Name Peter and Grace Medical centre HMO ID A…" at bounding box center [570, 130] width 720 height 306
click at [291, 245] on input "Practitioner" at bounding box center [570, 246] width 720 height 23
type input "DR AKINOLA BELOVED"
click at [901, 334] on button "Next" at bounding box center [900, 334] width 60 height 31
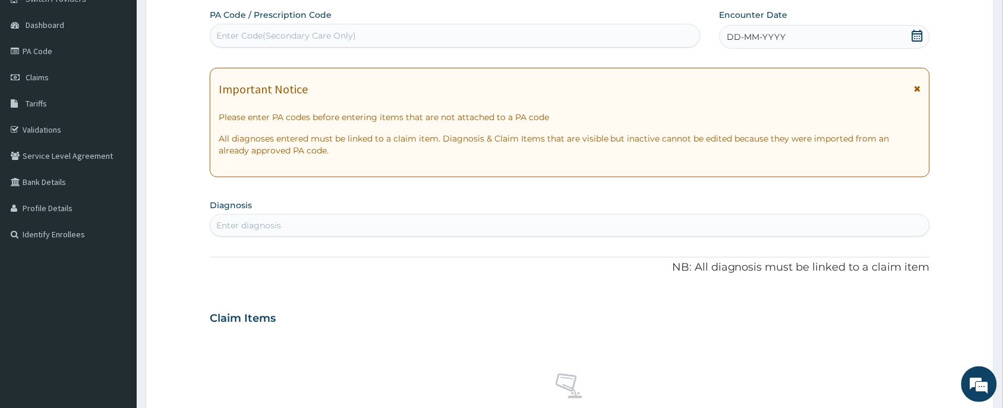
click at [917, 37] on icon at bounding box center [918, 36] width 12 height 12
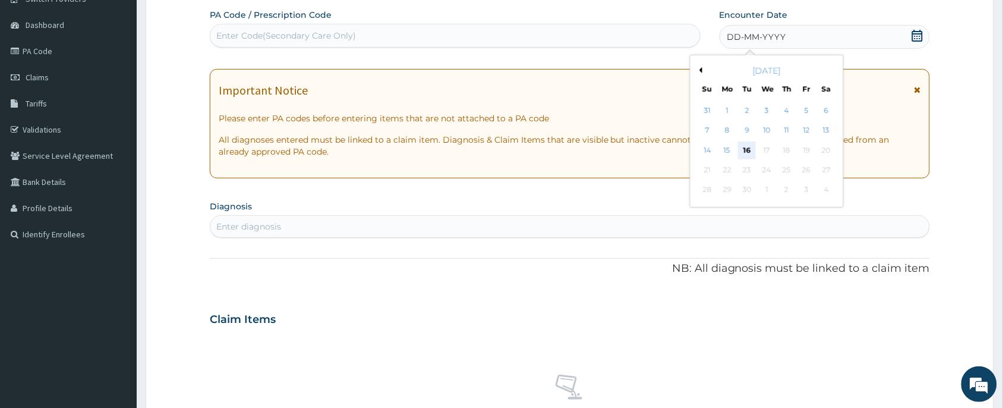
click at [746, 149] on div "16" at bounding box center [747, 150] width 18 height 18
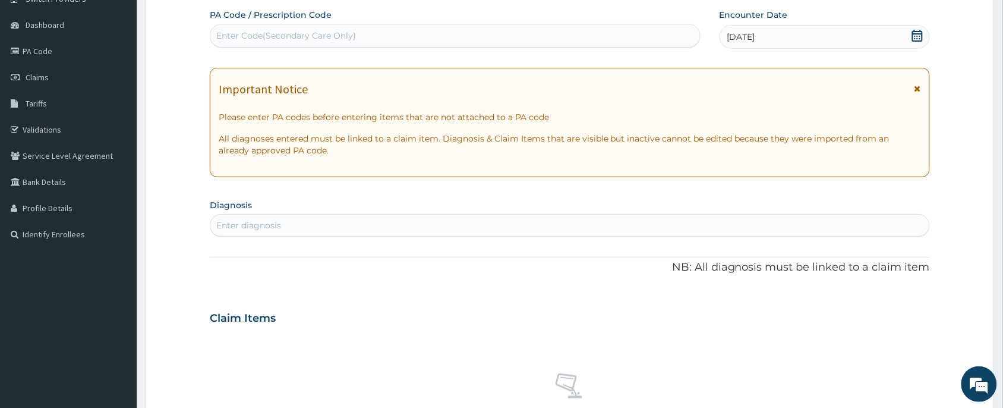
click at [312, 217] on div "Enter diagnosis" at bounding box center [569, 225] width 719 height 19
type input "s"
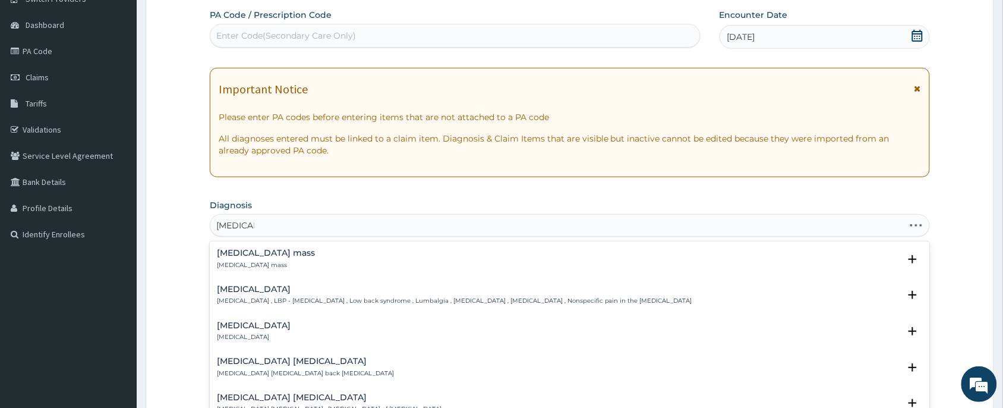
type input "lumbar spo"
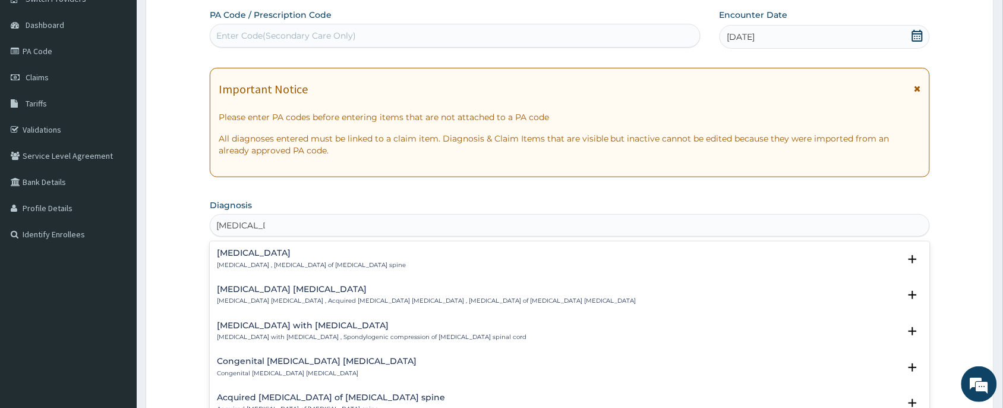
click at [278, 257] on h4 "Lumbar spondylosis" at bounding box center [311, 252] width 189 height 9
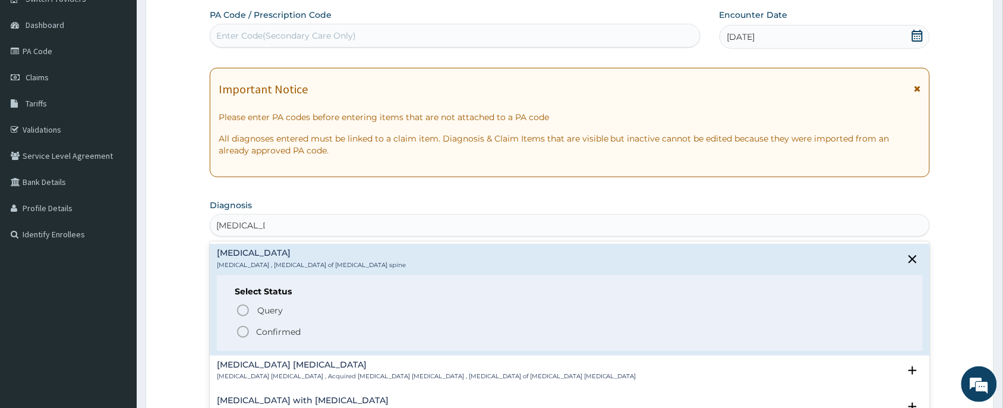
click at [300, 331] on p "Confirmed" at bounding box center [278, 332] width 45 height 12
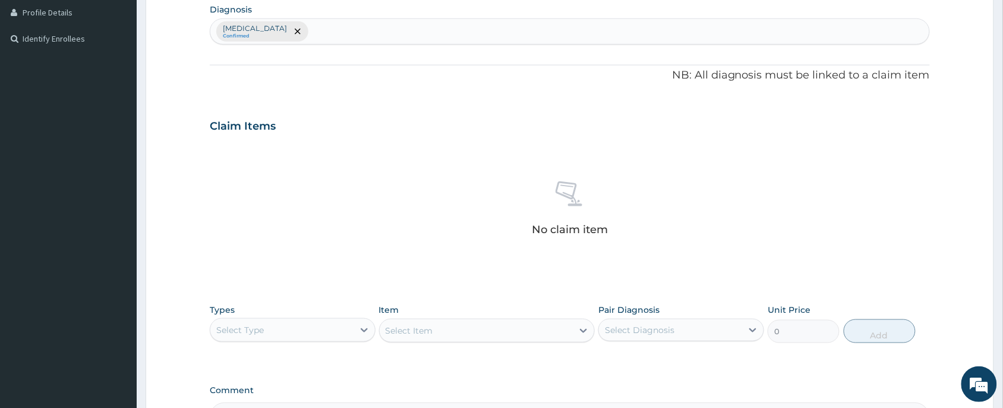
scroll to position [450, 0]
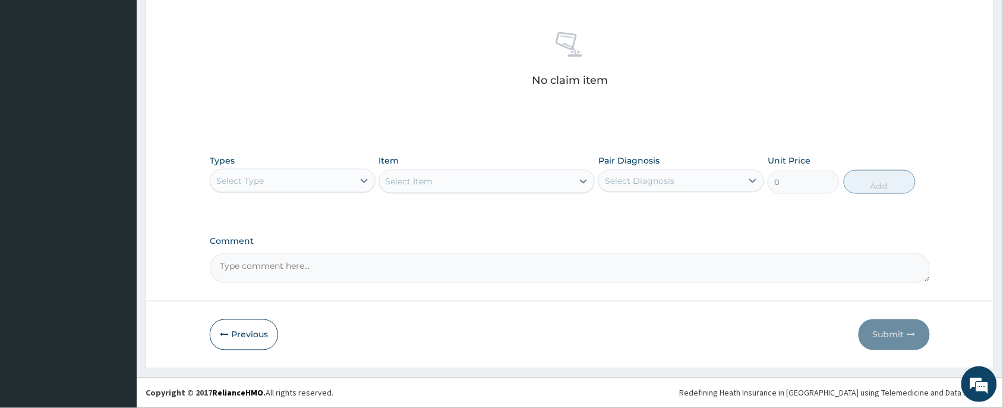
click at [289, 186] on div "Select Type" at bounding box center [281, 180] width 143 height 19
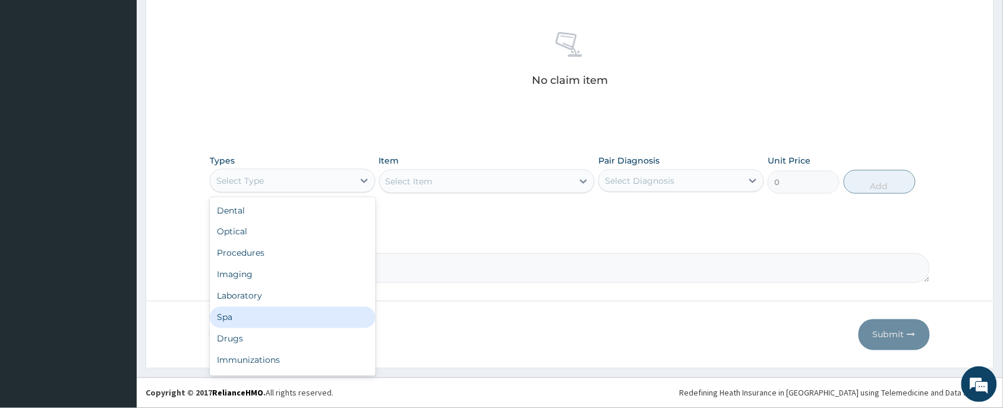
scroll to position [40, 0]
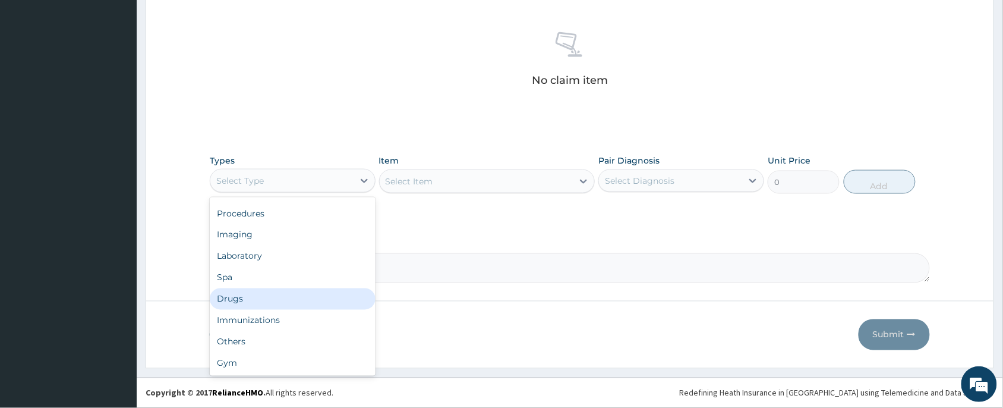
drag, startPoint x: 245, startPoint y: 296, endPoint x: 256, endPoint y: 286, distance: 13.9
click at [247, 297] on div "Drugs" at bounding box center [293, 298] width 166 height 21
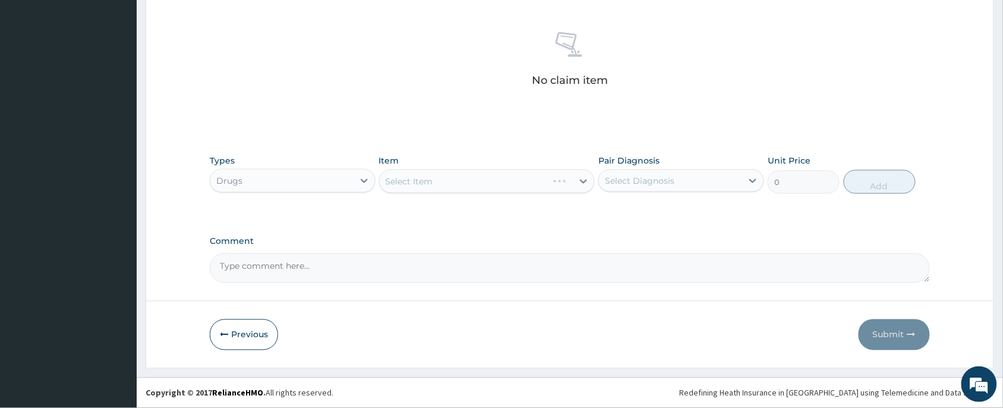
click at [438, 179] on div "Select Item" at bounding box center [487, 181] width 216 height 24
click at [429, 181] on div "Select Item" at bounding box center [410, 181] width 48 height 12
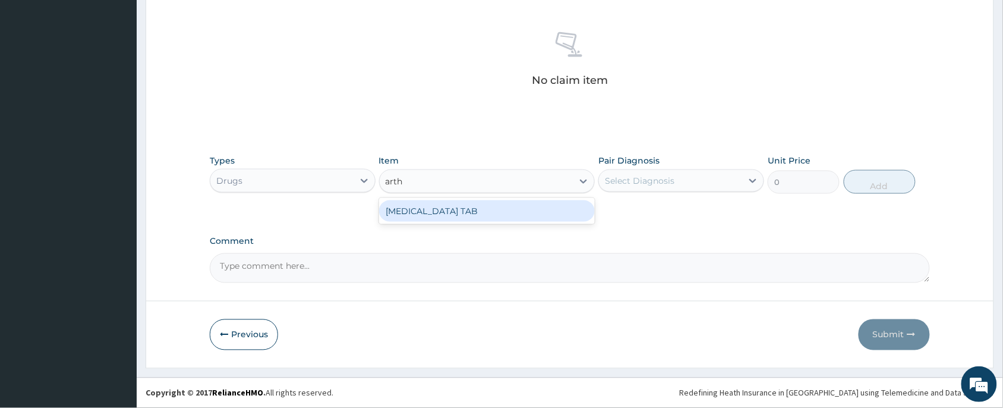
type input "arthr"
click at [479, 215] on div "ARTHROTEC TAB" at bounding box center [487, 210] width 216 height 21
type input "150"
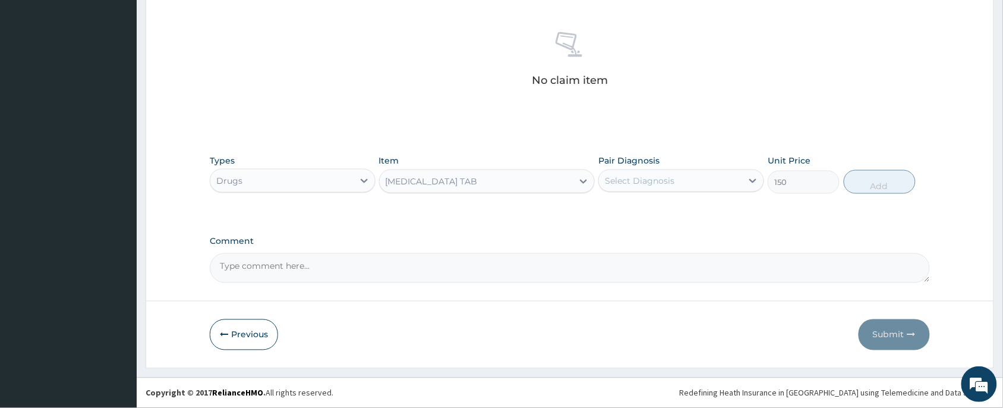
click at [663, 180] on div "Select Diagnosis" at bounding box center [640, 181] width 70 height 12
drag, startPoint x: 654, startPoint y: 210, endPoint x: 660, endPoint y: 212, distance: 6.2
click at [660, 212] on label "Lumbar spondylosis" at bounding box center [655, 210] width 74 height 12
checkbox input "true"
click at [859, 184] on button "Add" at bounding box center [880, 182] width 72 height 24
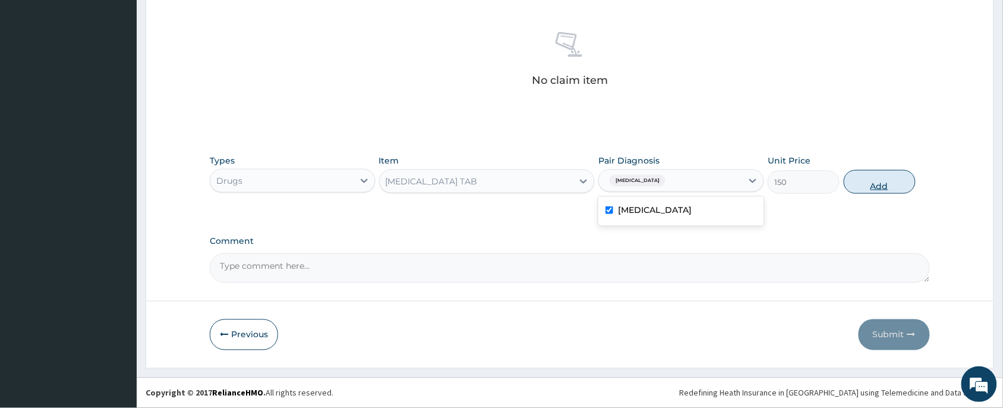
type input "0"
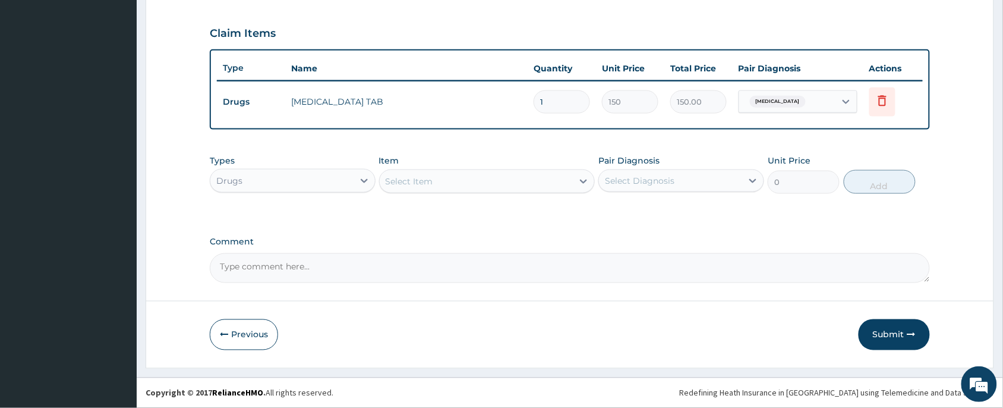
scroll to position [392, 0]
type input "10"
type input "1500.00"
type input "10"
click at [469, 181] on div "Select Item" at bounding box center [477, 181] width 194 height 19
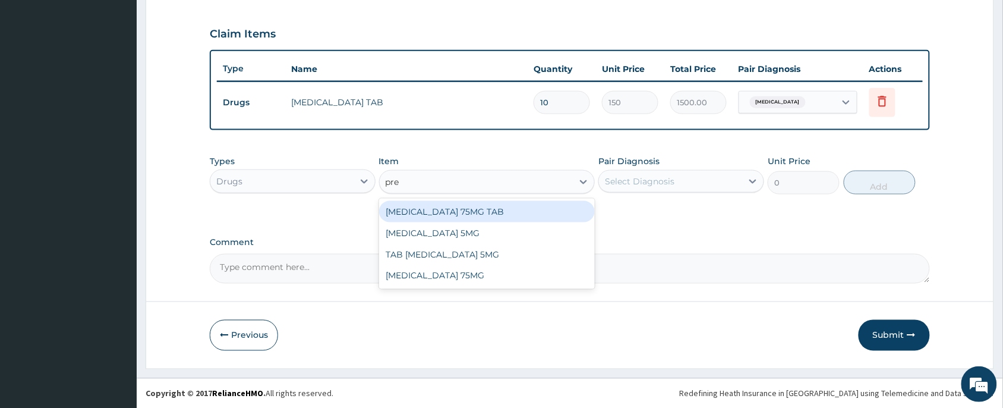
type input "preg"
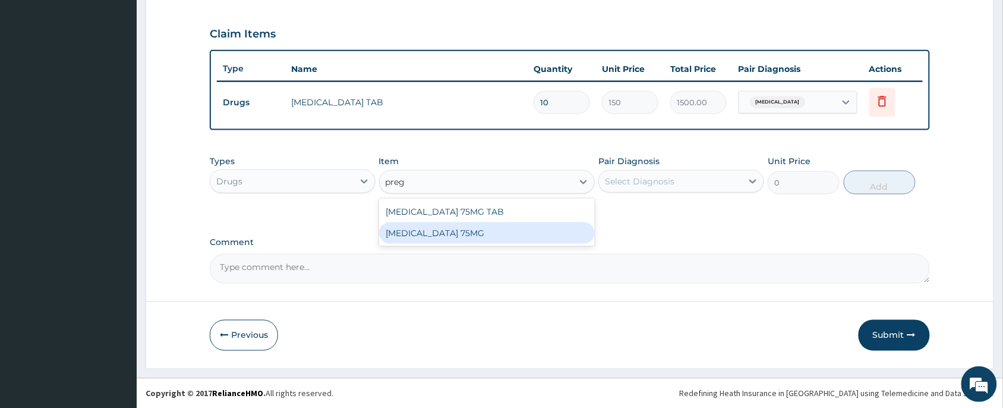
click at [449, 234] on div "PREGABALIN 75MG" at bounding box center [487, 232] width 216 height 21
type input "280"
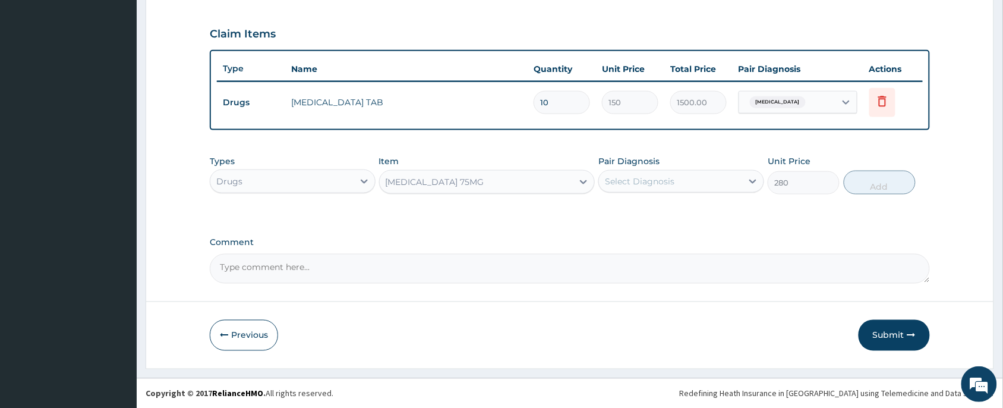
click at [645, 179] on div "Select Diagnosis" at bounding box center [640, 181] width 70 height 12
click at [649, 211] on label "Lumbar spondylosis" at bounding box center [655, 210] width 74 height 12
checkbox input "true"
click at [869, 187] on button "Add" at bounding box center [880, 183] width 72 height 24
type input "0"
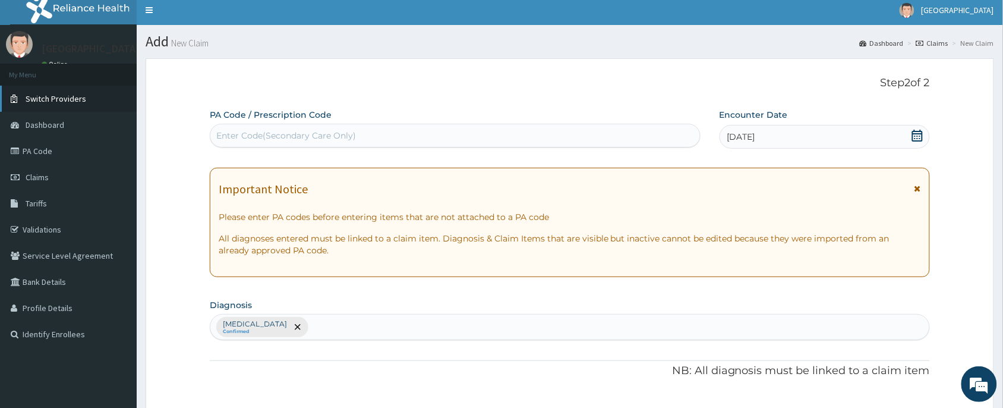
scroll to position [0, 0]
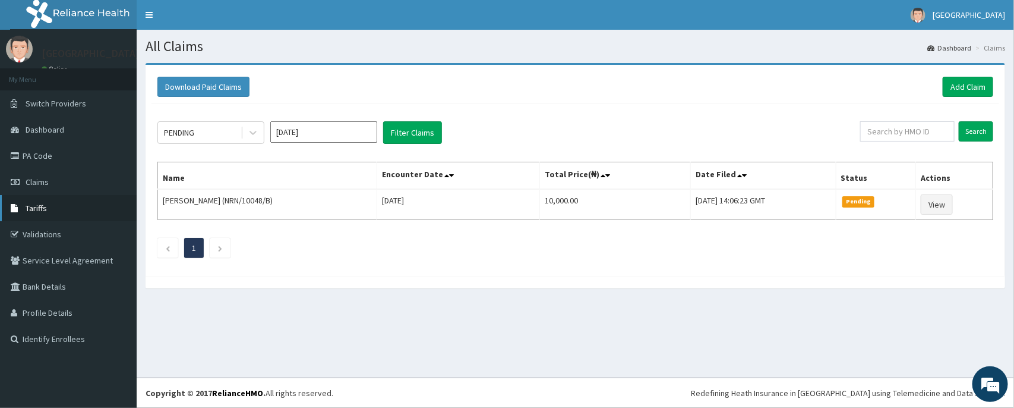
click at [54, 217] on link "Tariffs" at bounding box center [68, 208] width 137 height 26
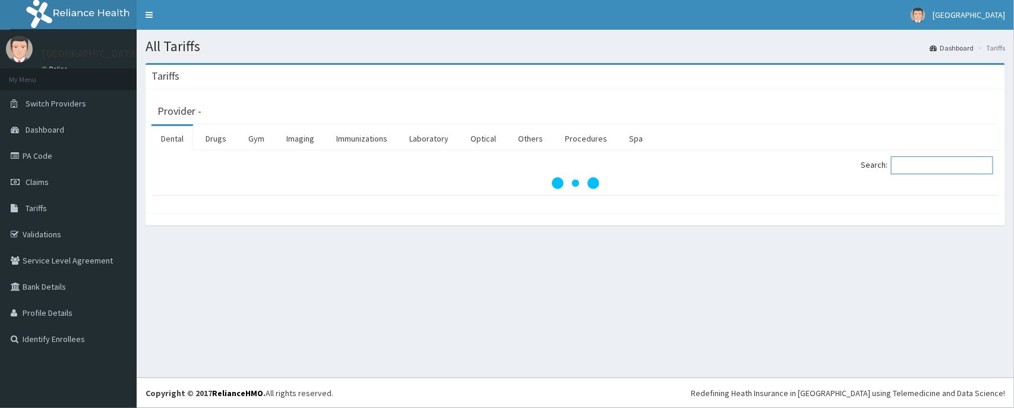
click at [925, 166] on input "Search:" at bounding box center [942, 165] width 102 height 18
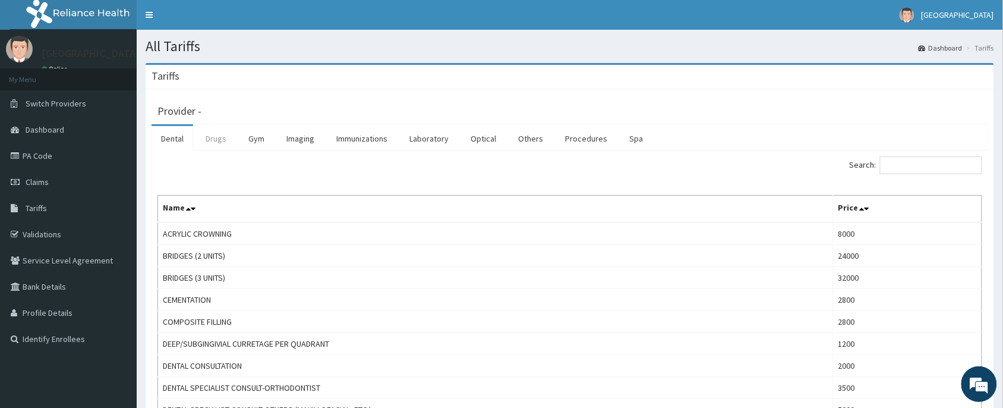
click at [223, 137] on link "Drugs" at bounding box center [216, 138] width 40 height 25
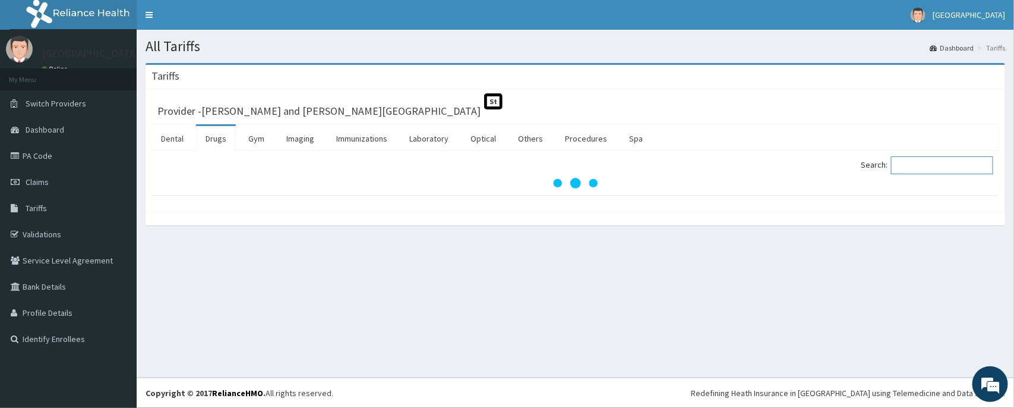
click at [922, 164] on input "Search:" at bounding box center [942, 165] width 102 height 18
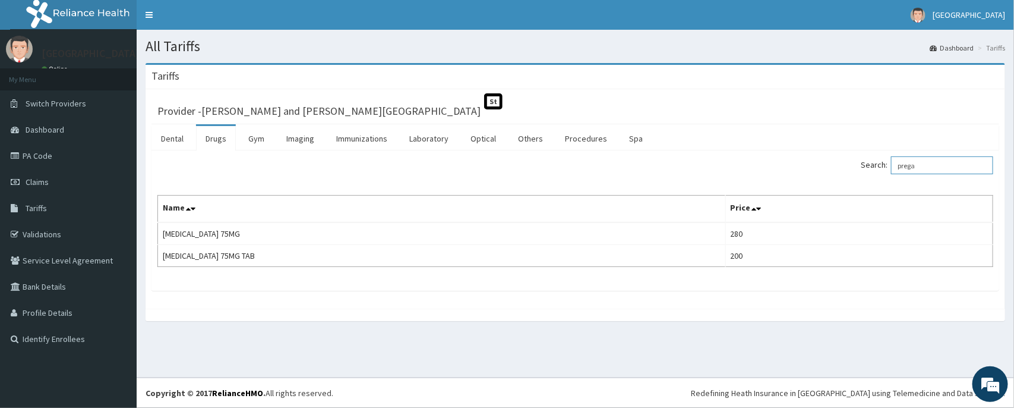
type input "prega"
